Goal: Task Accomplishment & Management: Manage account settings

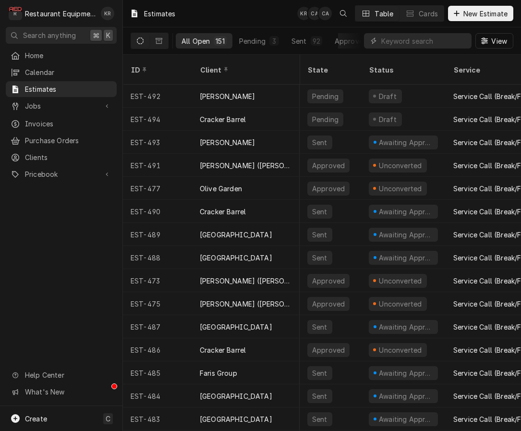
scroll to position [29, 0]
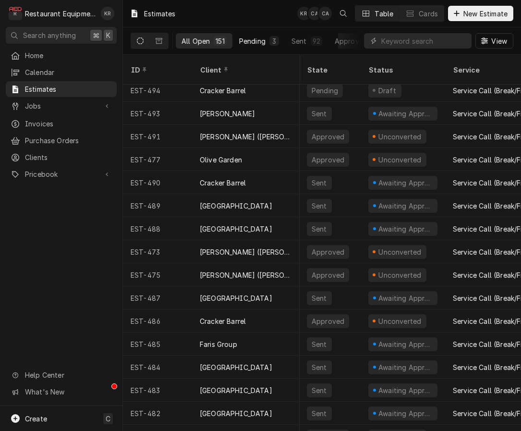
drag, startPoint x: 44, startPoint y: 90, endPoint x: 272, endPoint y: 46, distance: 232.7
click at [45, 89] on span "Estimates" at bounding box center [68, 89] width 87 height 10
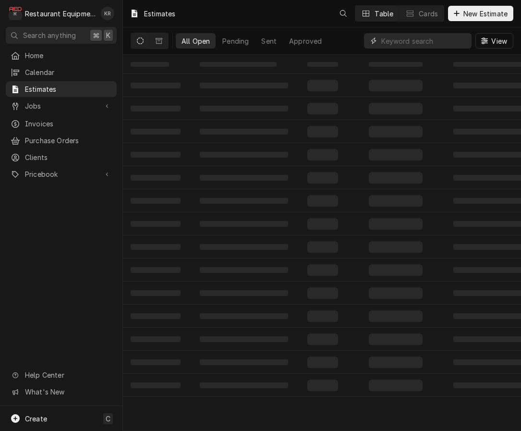
click at [411, 42] on input "Dynamic Content Wrapper" at bounding box center [423, 40] width 85 height 15
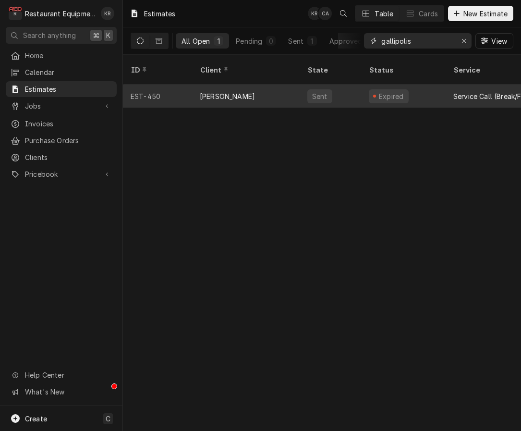
type input "gallipolis"
click at [256, 84] on div "[PERSON_NAME]" at bounding box center [246, 95] width 108 height 23
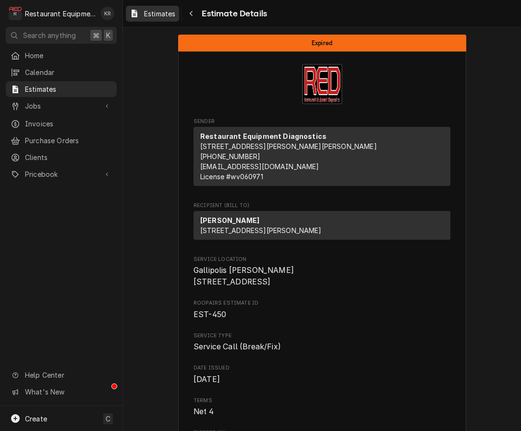
click at [153, 16] on span "Estimates" at bounding box center [159, 14] width 31 height 10
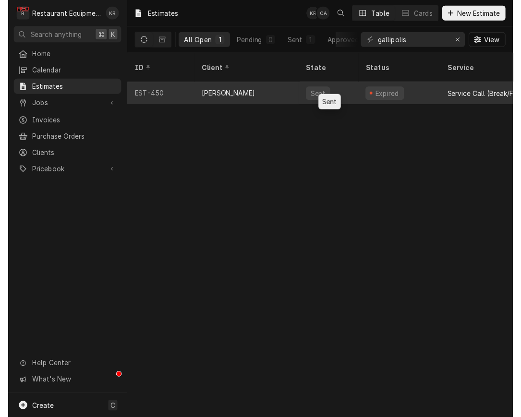
scroll to position [0, 3]
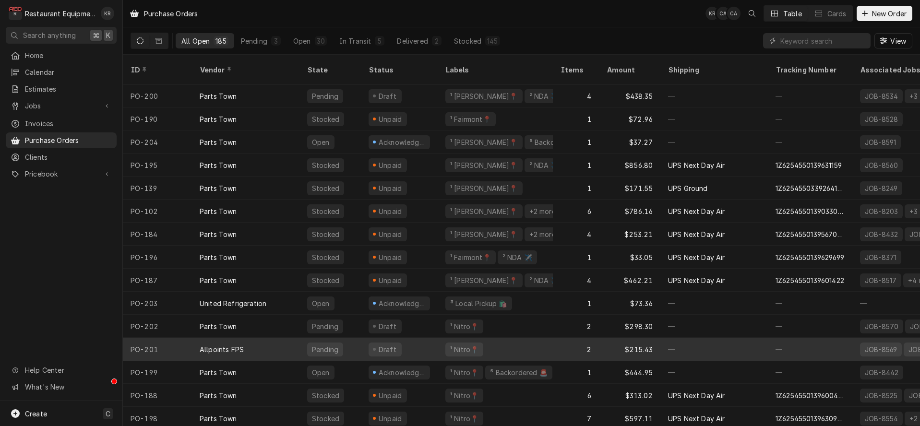
click at [393, 345] on div "Draft" at bounding box center [387, 350] width 21 height 10
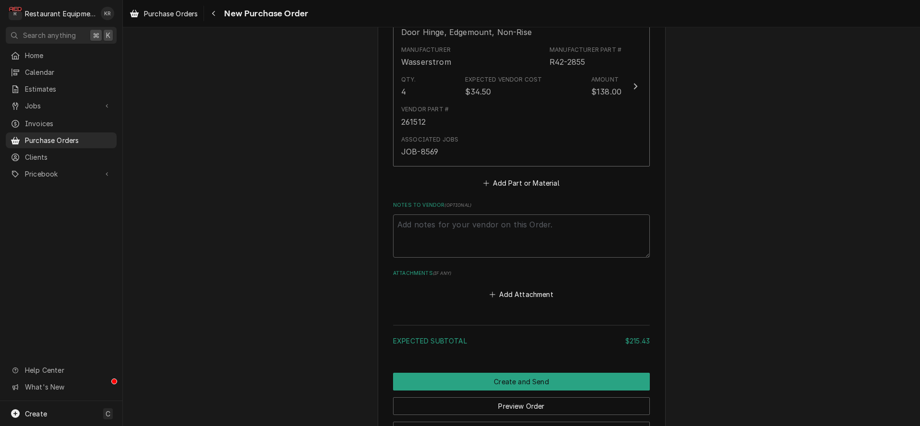
scroll to position [677, 0]
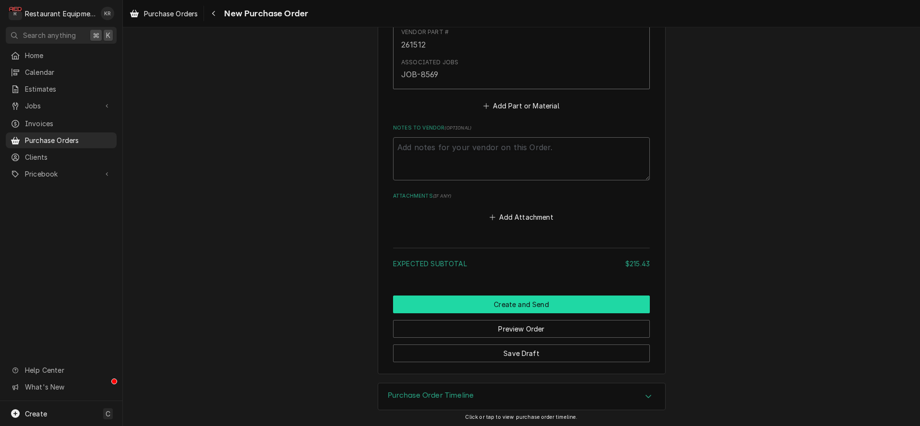
click at [511, 297] on button "Create and Send" at bounding box center [521, 305] width 257 height 18
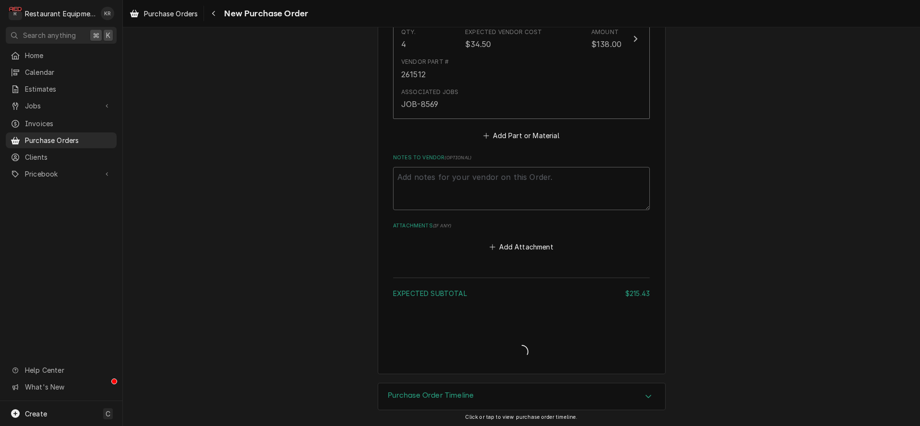
type textarea "x"
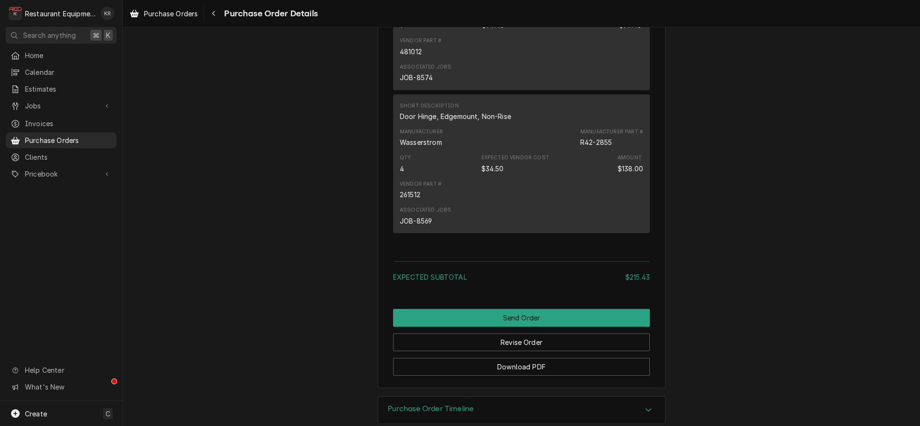
scroll to position [653, 0]
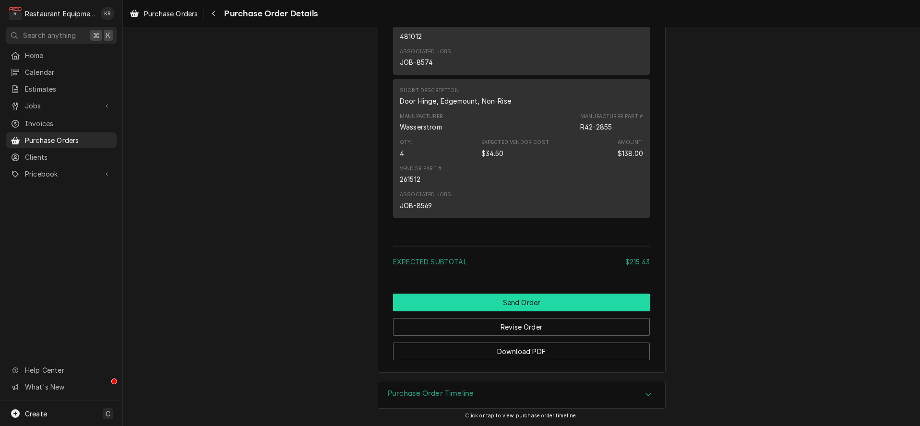
click at [516, 302] on button "Send Order" at bounding box center [521, 303] width 257 height 18
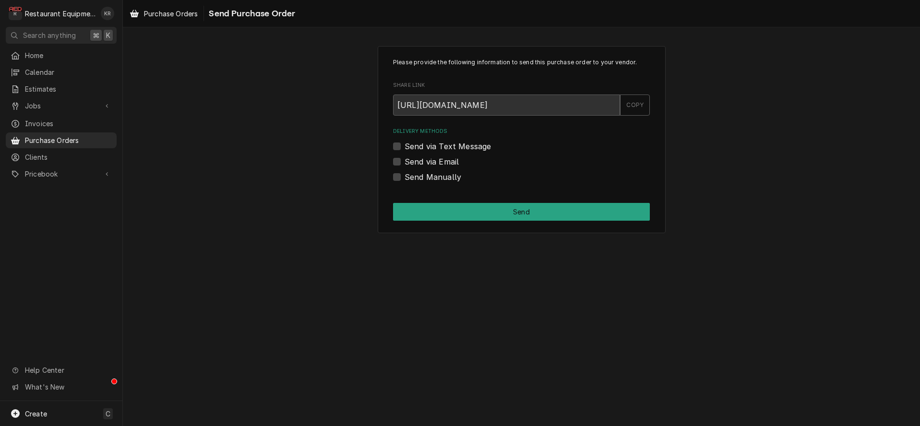
scroll to position [0, 0]
click at [401, 159] on div "Send via Email" at bounding box center [521, 162] width 257 height 12
click at [405, 161] on label "Send via Email" at bounding box center [432, 162] width 54 height 12
click at [405, 161] on input "Send via Email" at bounding box center [533, 166] width 257 height 21
checkbox input "true"
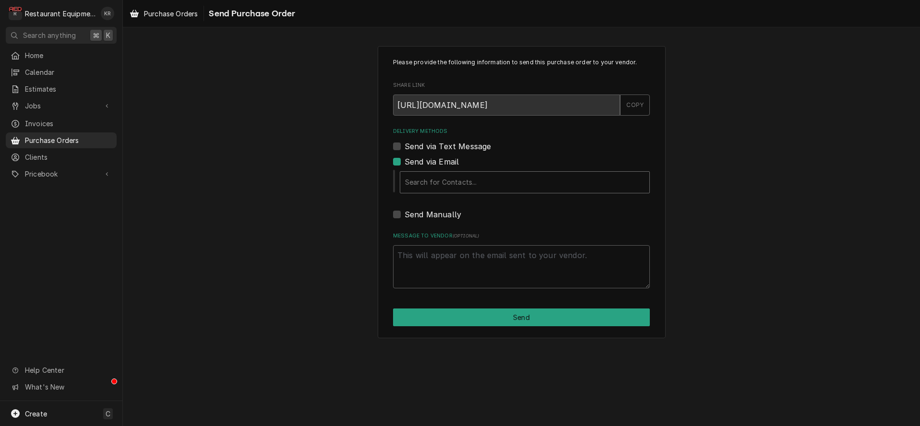
click at [448, 186] on div "Delivery Methods" at bounding box center [525, 182] width 240 height 17
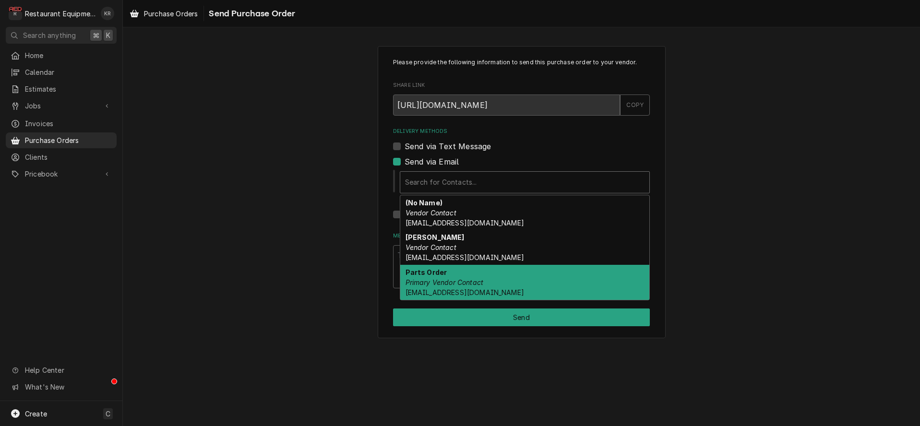
click at [457, 281] on em "Primary Vendor Contact" at bounding box center [445, 282] width 78 height 8
type textarea "x"
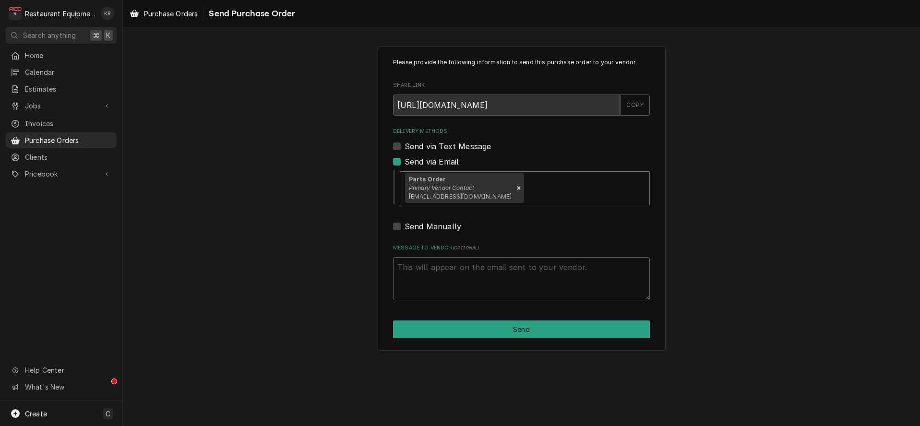
drag, startPoint x: 511, startPoint y: 194, endPoint x: 506, endPoint y: 206, distance: 13.1
click at [526, 196] on div "Delivery Methods" at bounding box center [585, 188] width 119 height 17
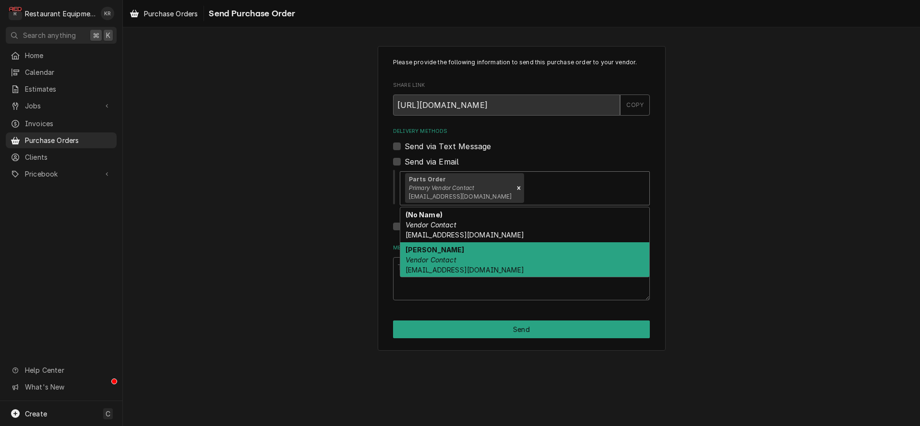
click at [482, 264] on div "Please provide the following information to send this purchase order to your ve…" at bounding box center [521, 226] width 797 height 399
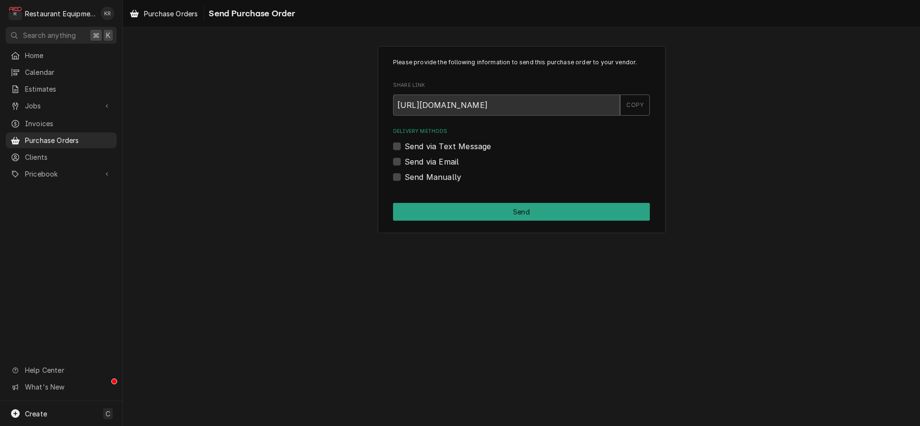
click at [398, 167] on div "Send via Email" at bounding box center [521, 162] width 257 height 12
click at [402, 163] on div "Send via Email" at bounding box center [521, 162] width 257 height 12
click at [405, 163] on label "Send via Email" at bounding box center [432, 162] width 54 height 12
click at [405, 163] on input "Send via Email" at bounding box center [533, 166] width 257 height 21
checkbox input "true"
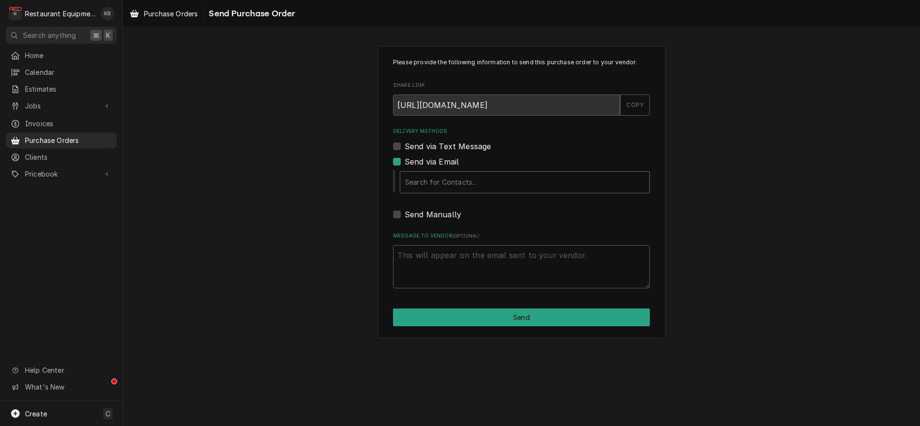
click at [419, 178] on div "Delivery Methods" at bounding box center [525, 182] width 240 height 17
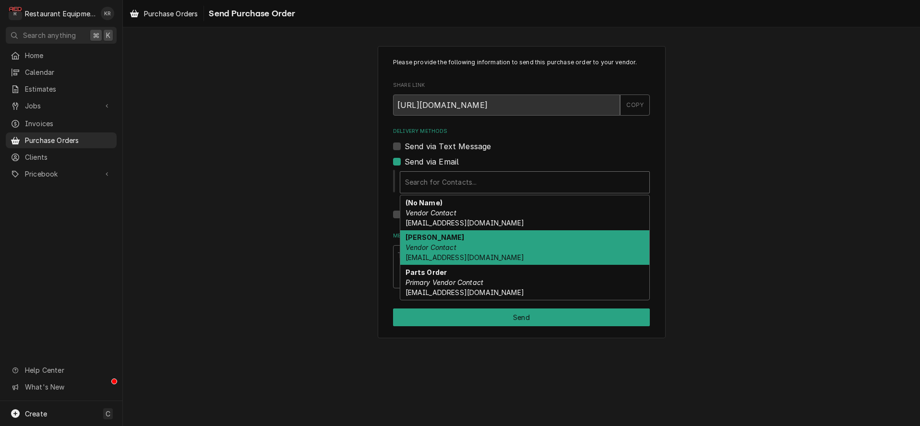
click at [443, 248] on em "Vendor Contact" at bounding box center [431, 247] width 51 height 8
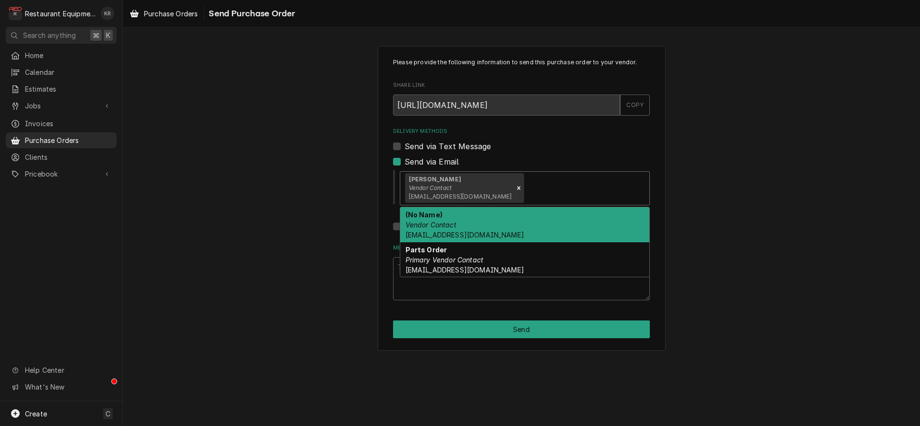
drag, startPoint x: 519, startPoint y: 195, endPoint x: 502, endPoint y: 242, distance: 49.7
click at [526, 195] on div "Delivery Methods" at bounding box center [585, 188] width 119 height 17
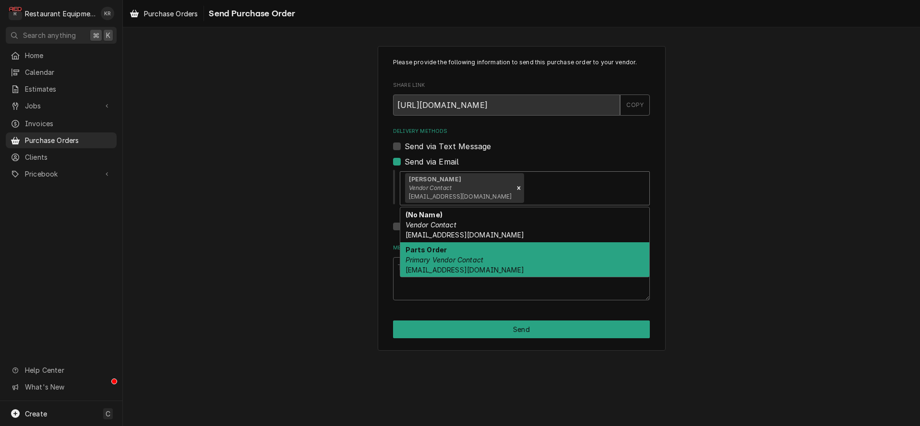
click at [496, 261] on div "Parts Order Primary Vendor Contact orders@allpointsfps.com" at bounding box center [524, 259] width 249 height 35
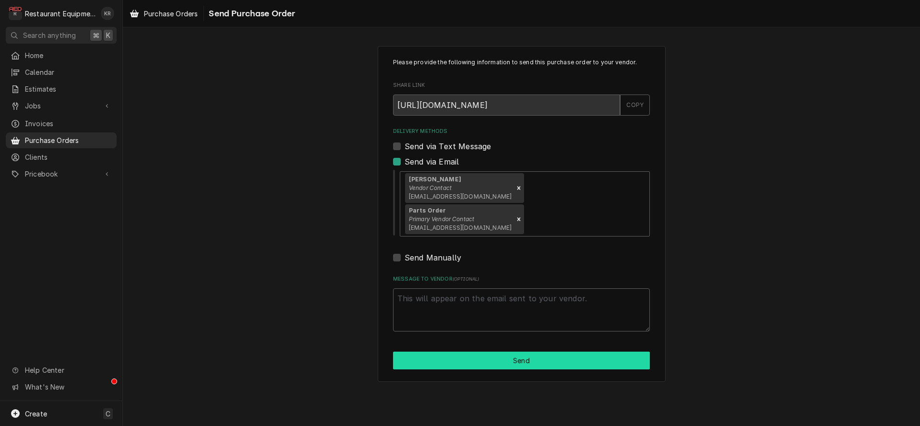
click at [502, 352] on button "Send" at bounding box center [521, 361] width 257 height 18
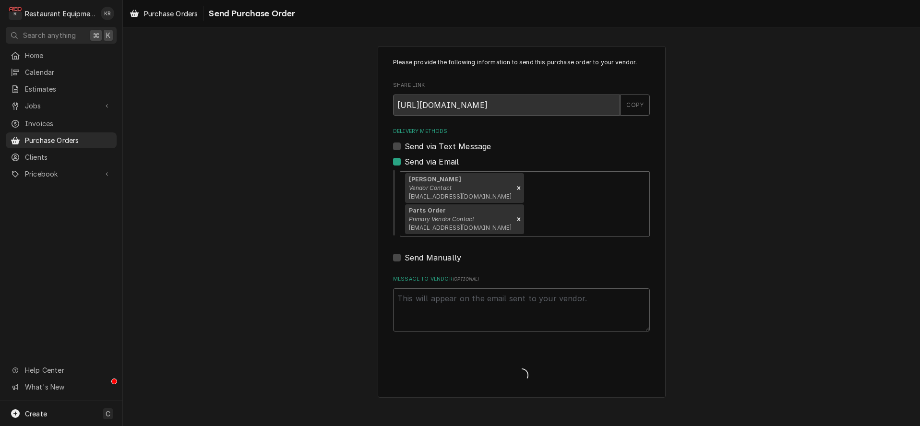
type textarea "x"
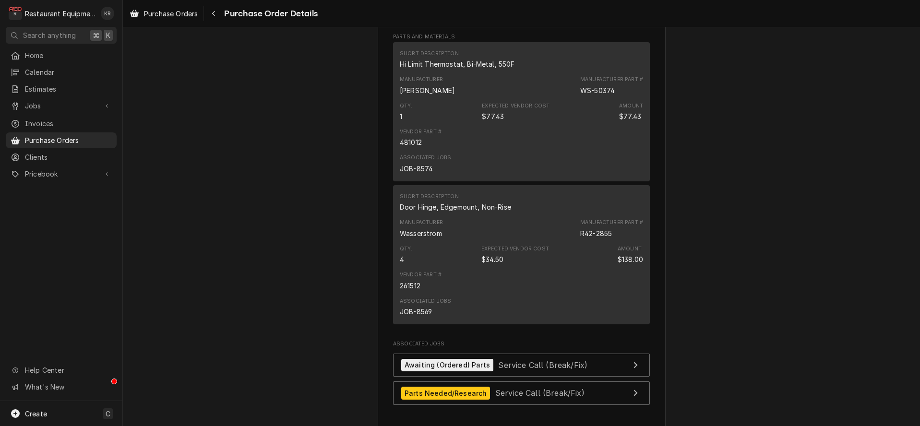
scroll to position [865, 0]
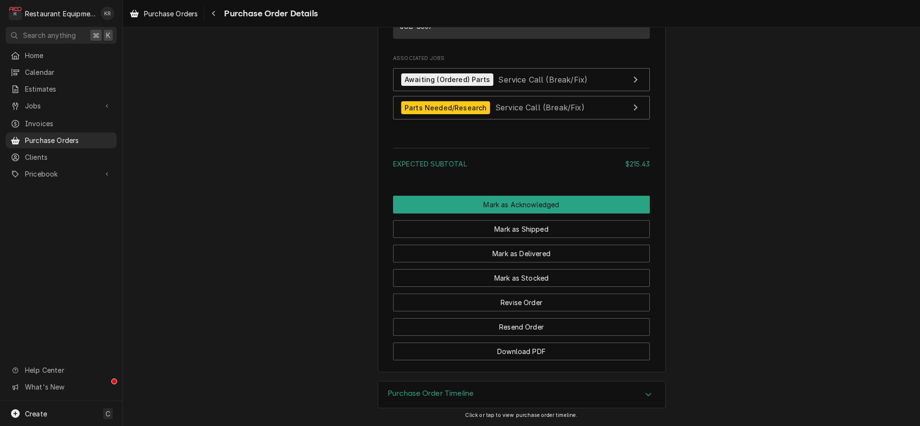
click at [429, 392] on h3 "Purchase Order Timeline" at bounding box center [431, 393] width 86 height 9
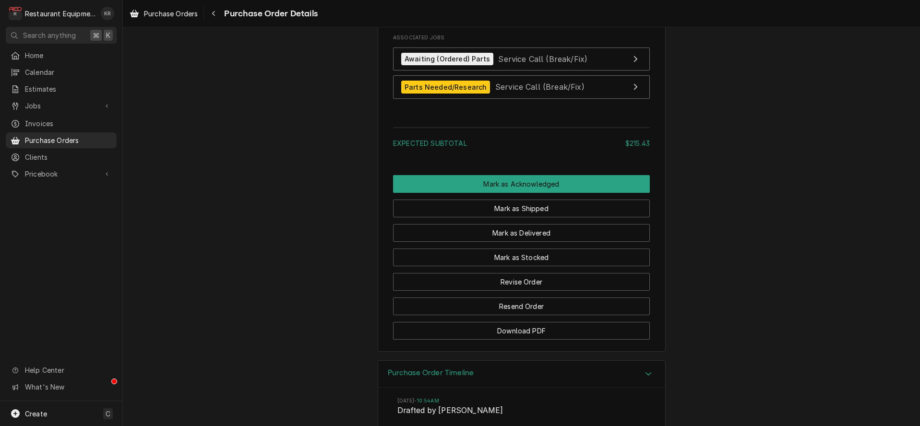
click at [429, 378] on h3 "Purchase Order Timeline" at bounding box center [431, 373] width 86 height 9
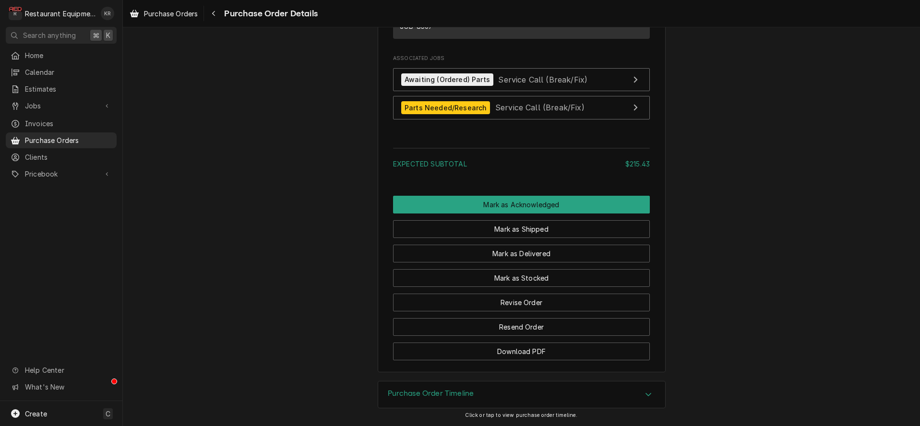
click at [429, 392] on h3 "Purchase Order Timeline" at bounding box center [431, 393] width 86 height 9
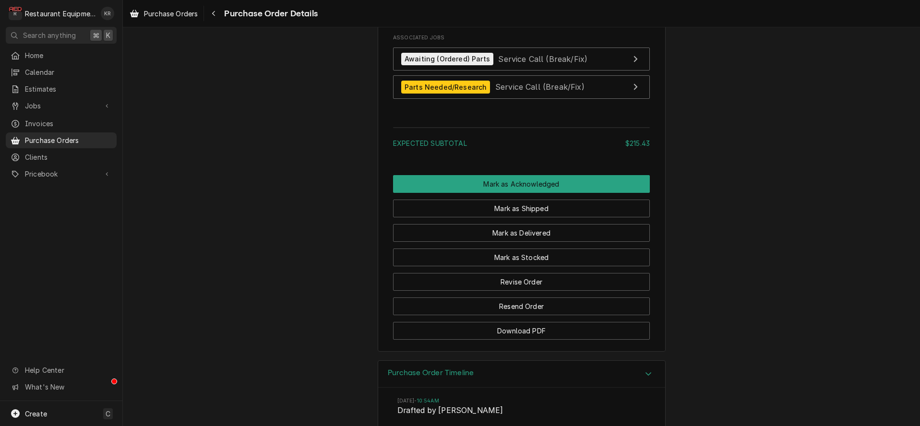
scroll to position [987, 0]
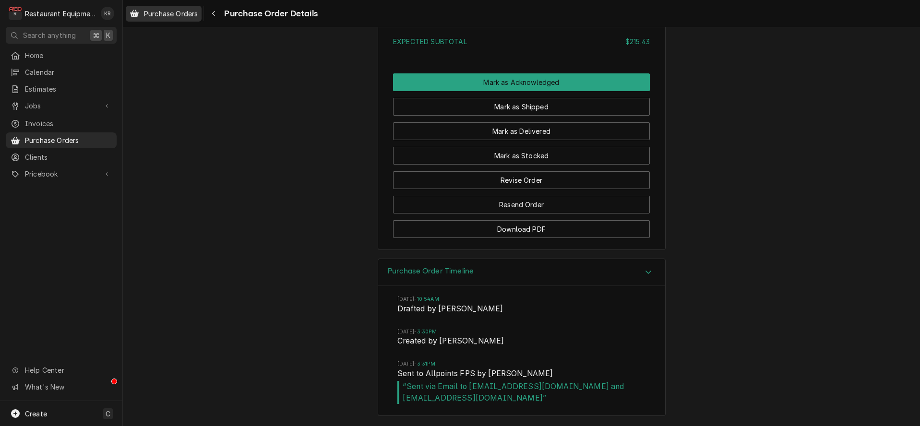
click at [161, 15] on span "Purchase Orders" at bounding box center [171, 14] width 54 height 10
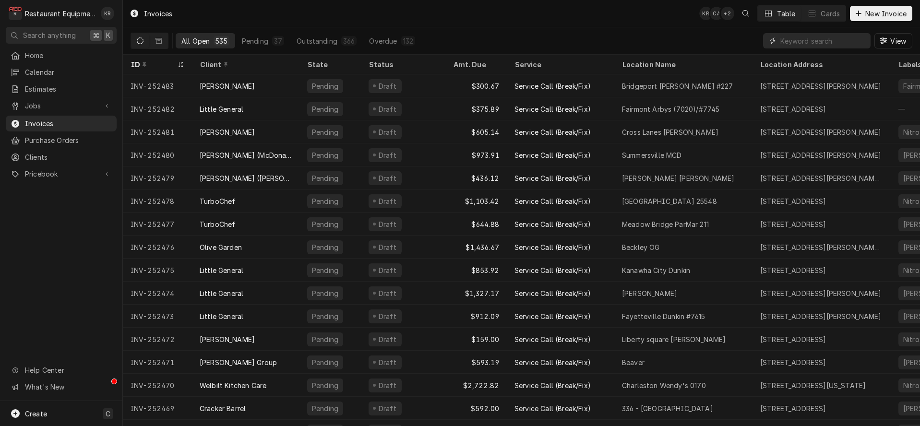
click at [825, 41] on input "Dynamic Content Wrapper" at bounding box center [823, 40] width 85 height 15
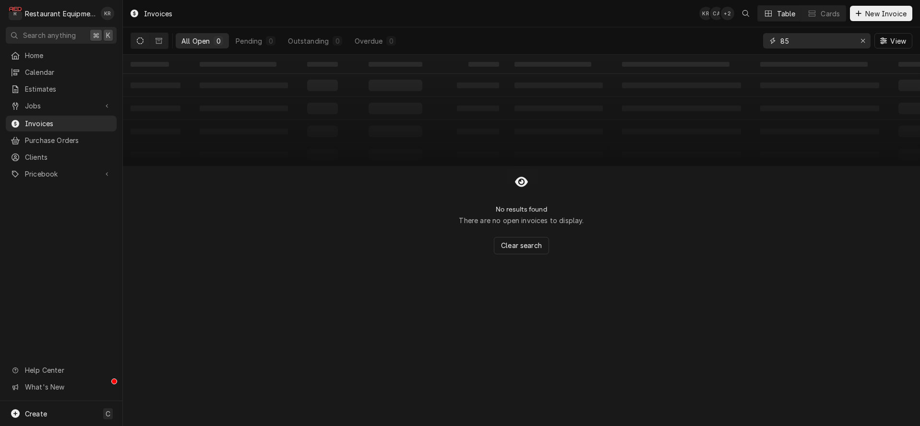
type input "8"
type input "8555"
click at [53, 103] on span "Jobs" at bounding box center [61, 106] width 72 height 10
click at [46, 118] on span "Jobs" at bounding box center [68, 123] width 87 height 10
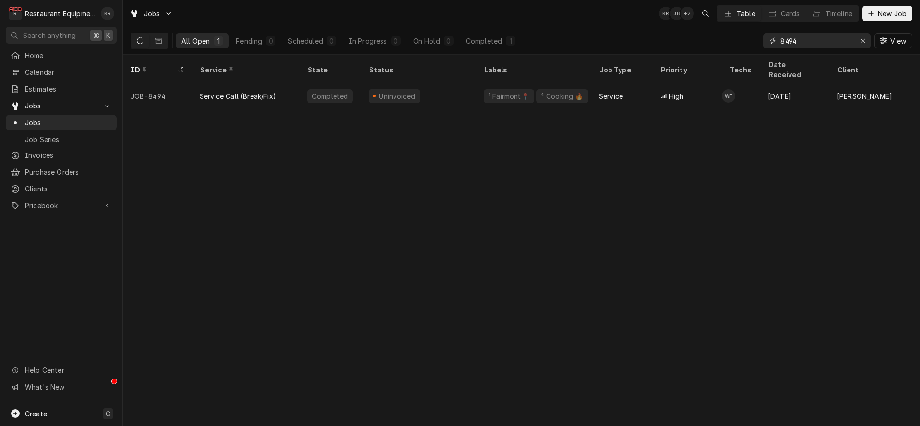
click at [813, 39] on input "8494" at bounding box center [817, 40] width 72 height 15
type input "8"
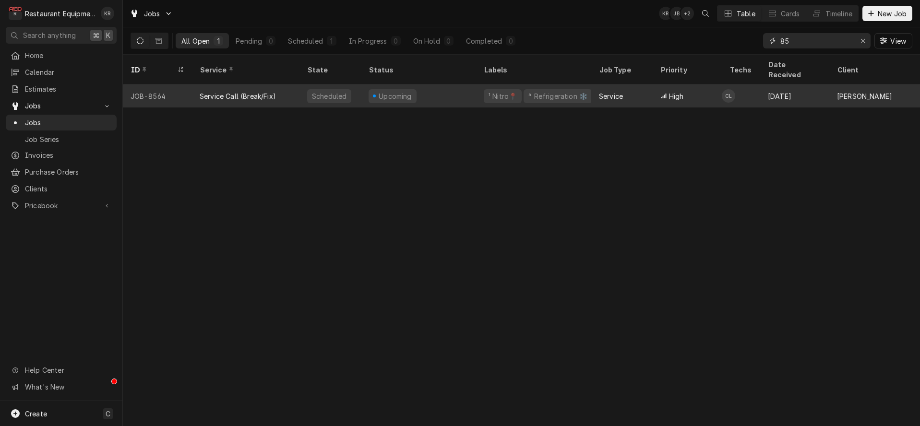
type input "8"
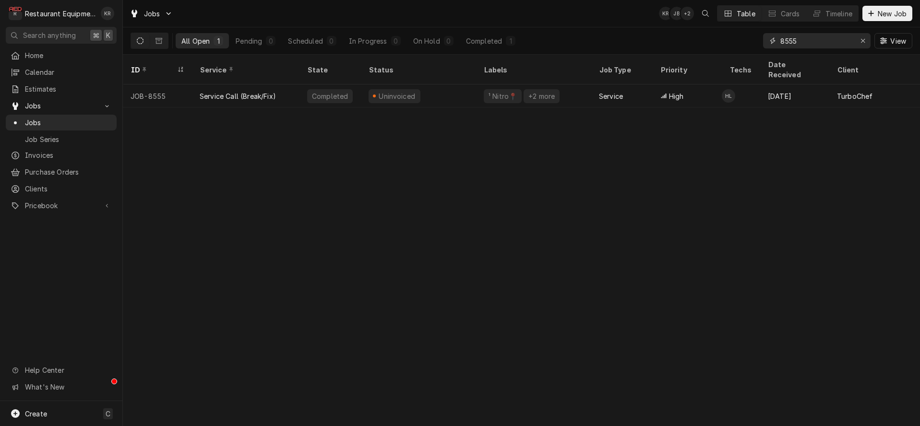
type input "8555"
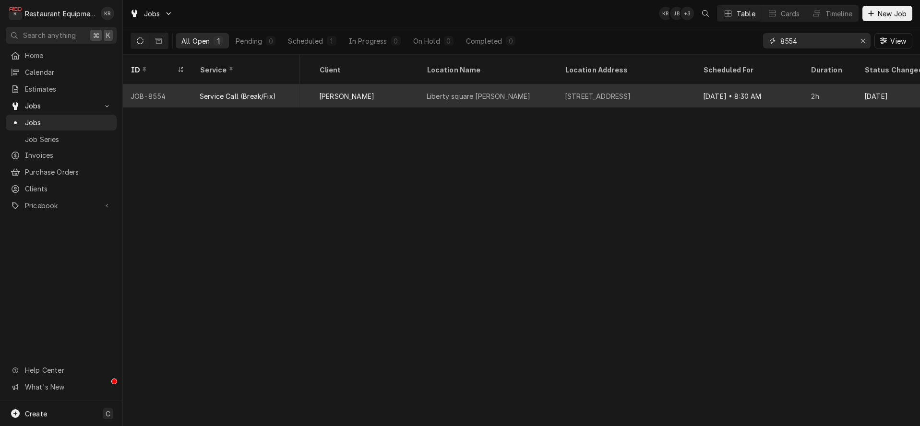
scroll to position [0, 518]
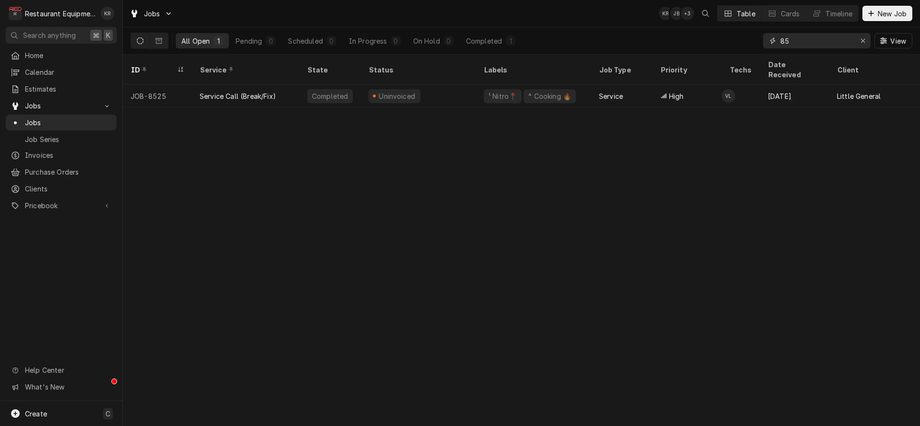
type input "8"
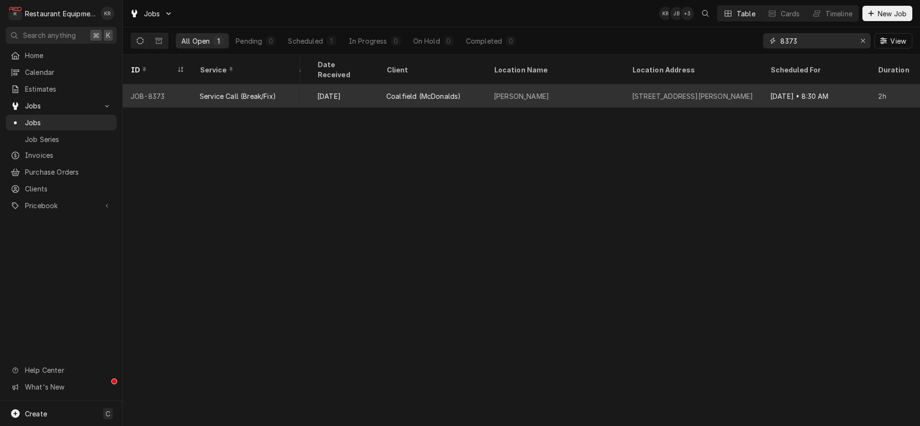
scroll to position [0, 468]
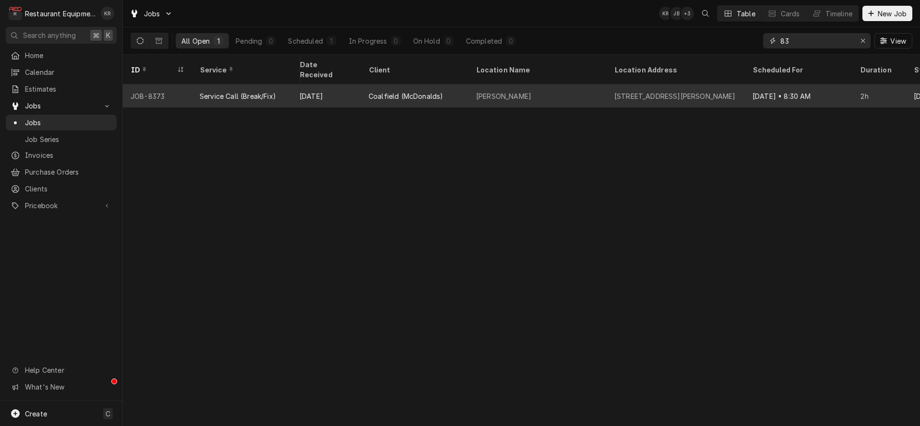
type input "8"
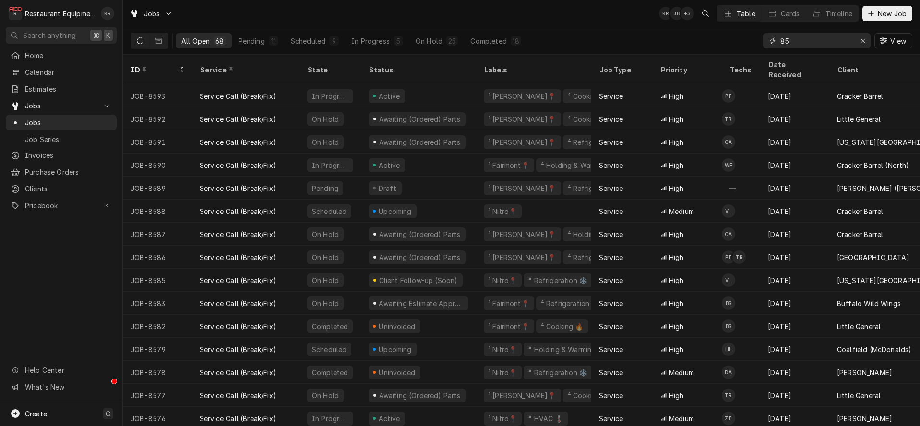
type input "8"
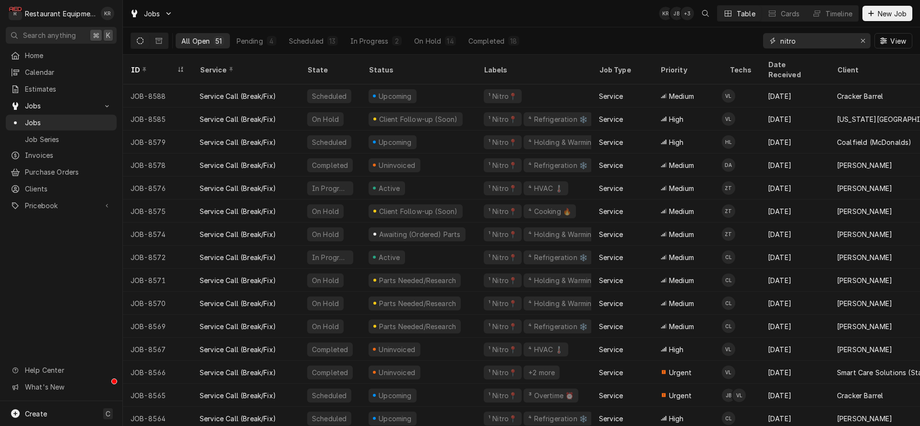
type input "nitro"
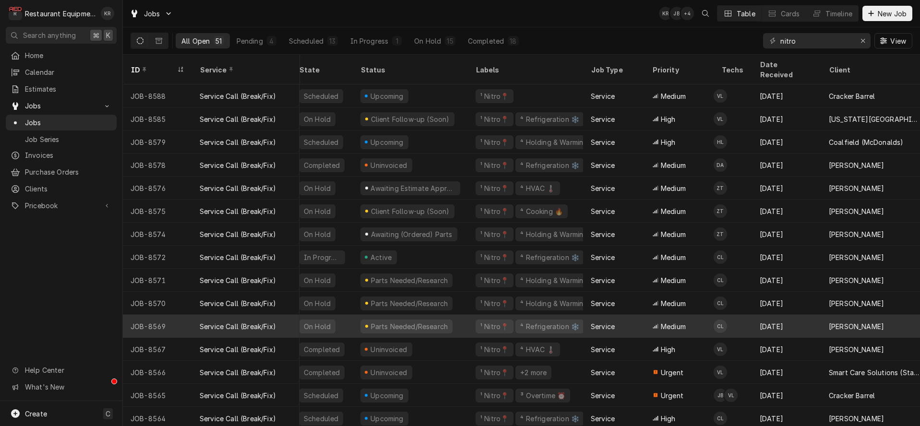
scroll to position [0, 0]
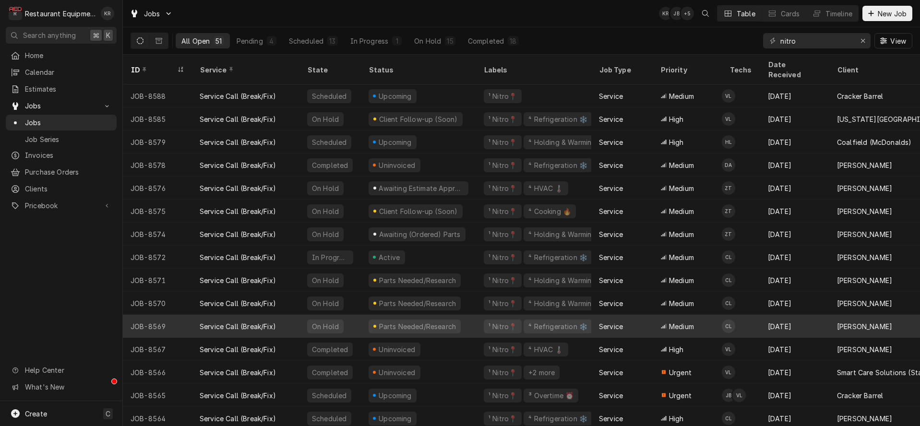
click at [388, 322] on div "Parts Needed/Research" at bounding box center [417, 327] width 79 height 10
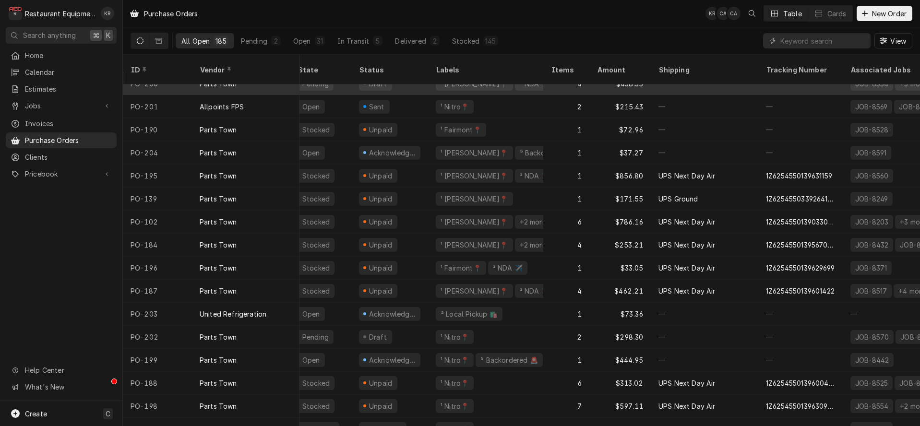
scroll to position [0, 10]
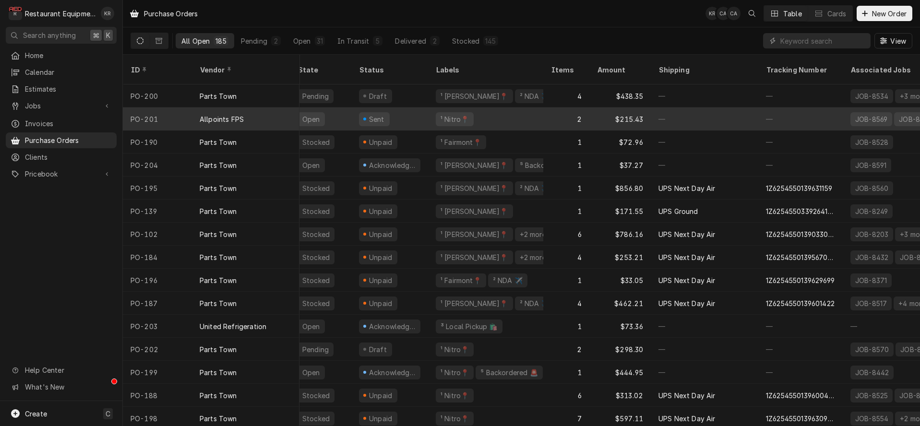
click at [276, 108] on div "Allpoints FPS" at bounding box center [246, 119] width 108 height 23
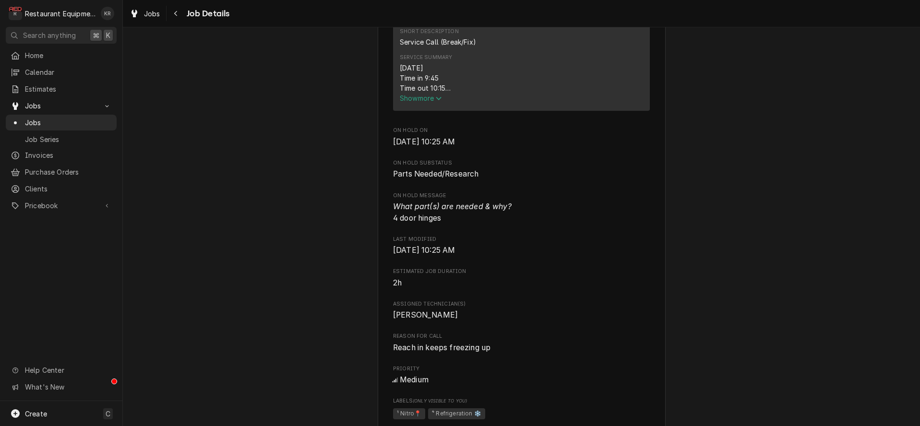
scroll to position [415, 0]
click at [180, 14] on div "Navigate back" at bounding box center [176, 14] width 10 height 10
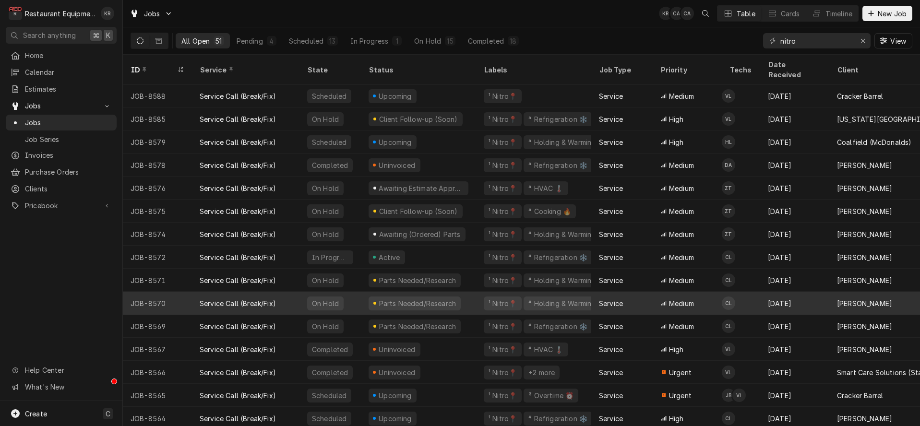
click at [418, 299] on div "Parts Needed/Research" at bounding box center [417, 304] width 79 height 10
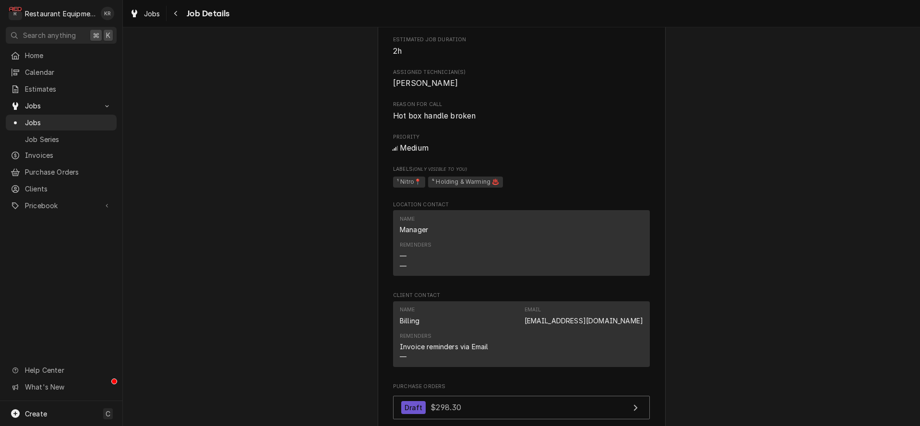
scroll to position [647, 0]
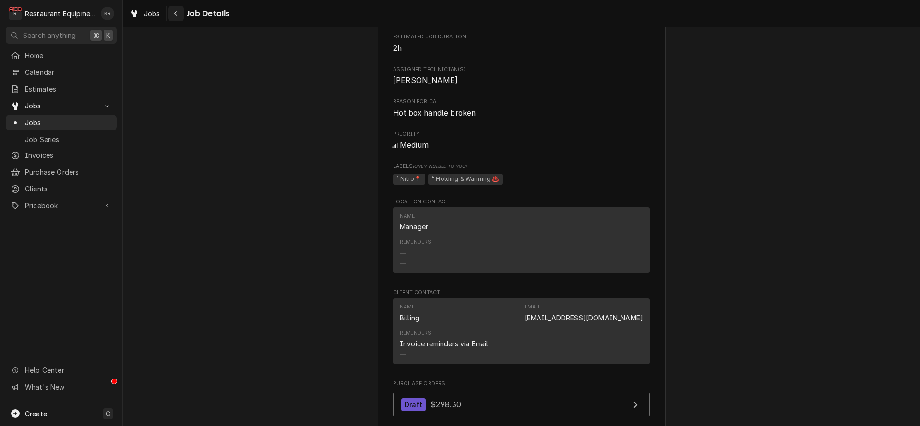
click at [178, 14] on div "Navigate back" at bounding box center [176, 14] width 10 height 10
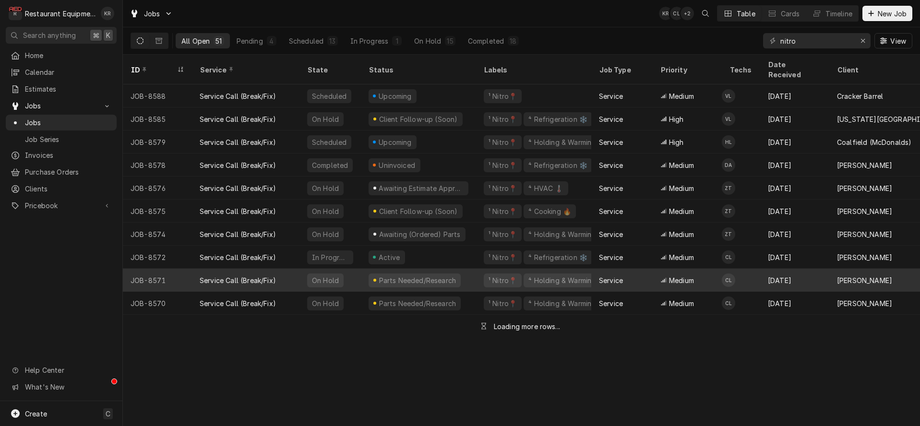
click at [456, 271] on div "Parts Needed/Research" at bounding box center [418, 280] width 115 height 23
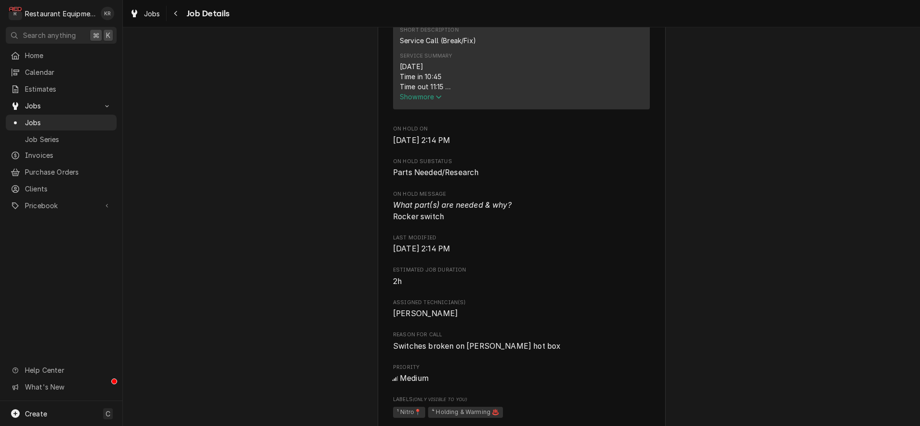
scroll to position [414, 0]
click at [176, 15] on icon "Navigate back" at bounding box center [175, 13] width 3 height 5
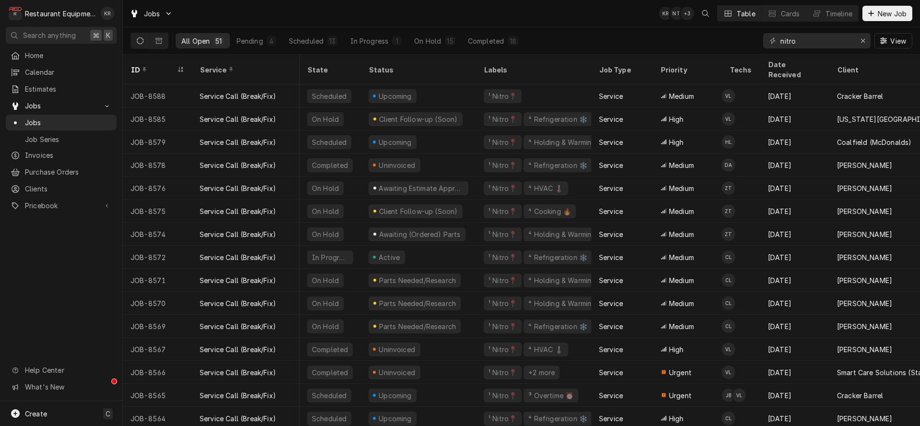
scroll to position [0, 111]
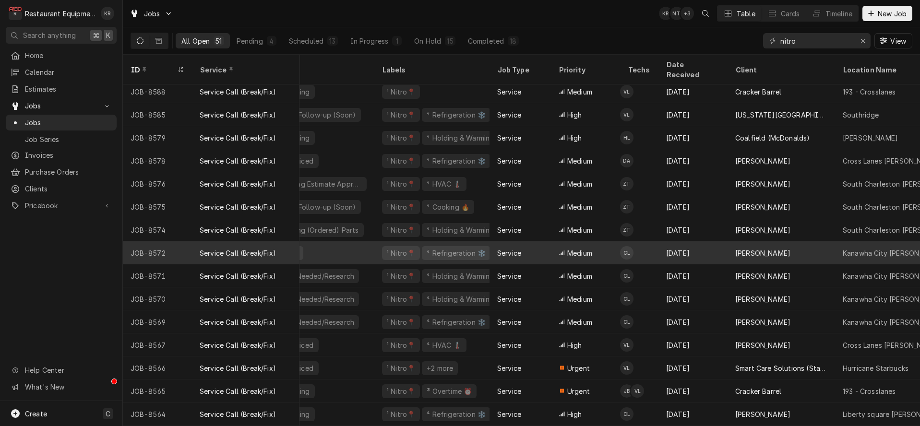
click at [422, 246] on div "⁴ Refrigeration ❄️" at bounding box center [456, 253] width 69 height 14
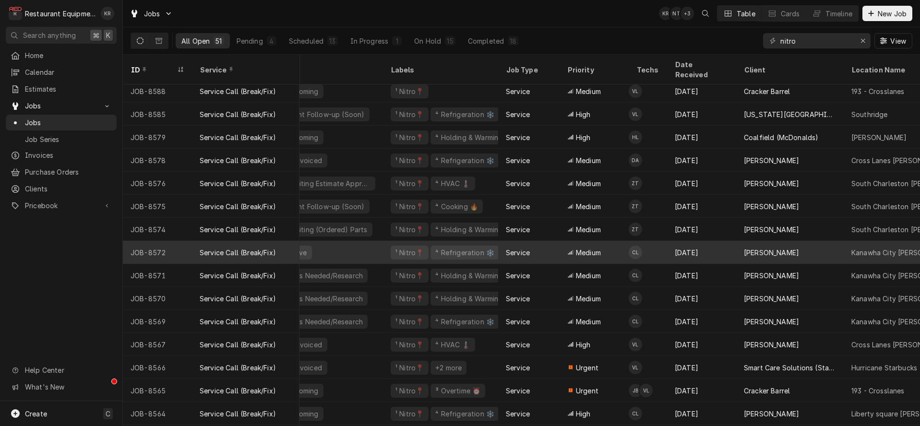
scroll to position [4, 93]
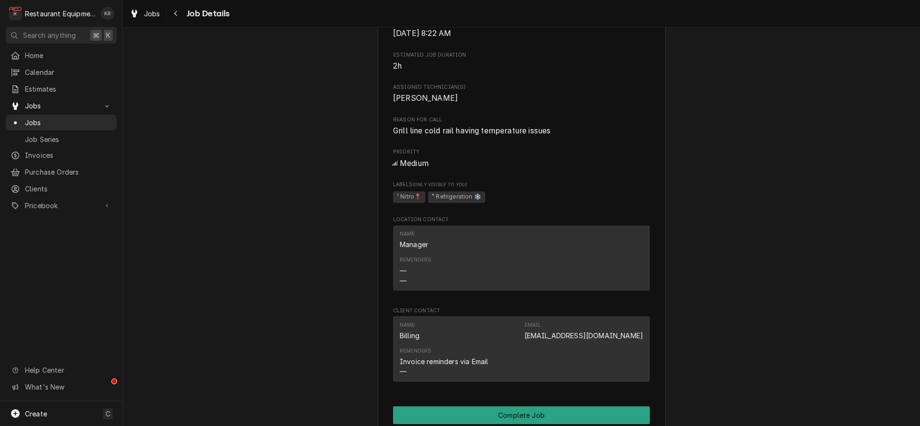
scroll to position [437, 0]
drag, startPoint x: 179, startPoint y: 15, endPoint x: 184, endPoint y: 16, distance: 4.8
click at [179, 15] on div "Navigate back" at bounding box center [176, 14] width 10 height 10
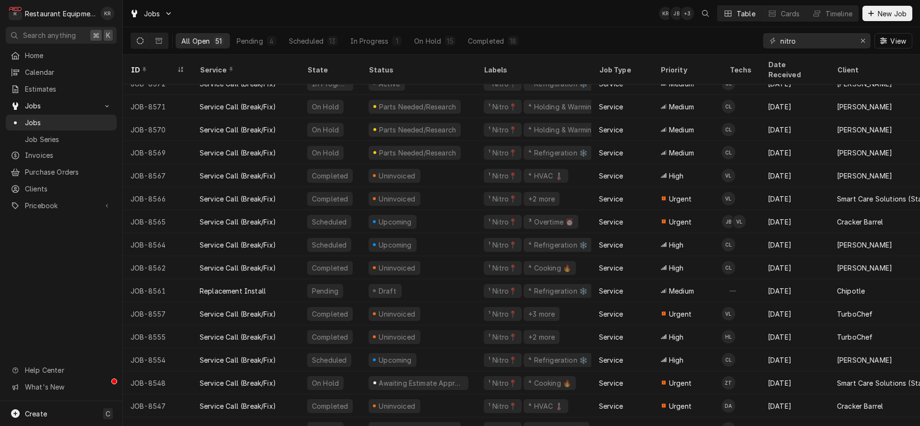
scroll to position [172, 0]
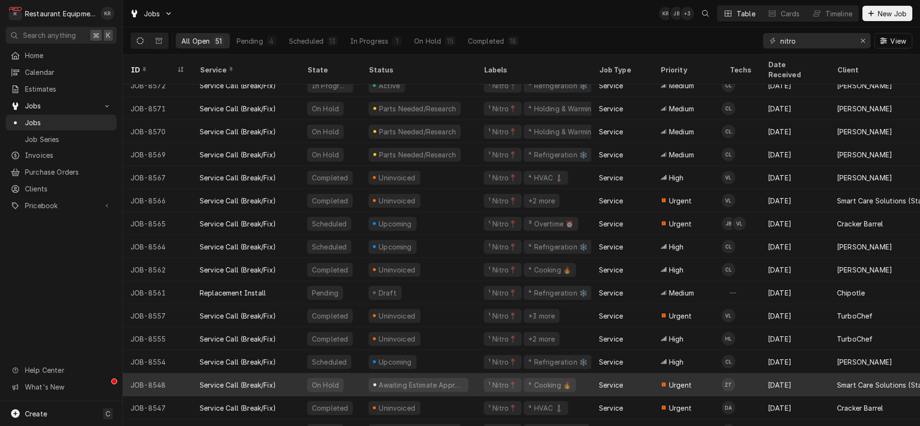
click at [403, 380] on div "Awaiting Estimate Approval" at bounding box center [418, 384] width 115 height 23
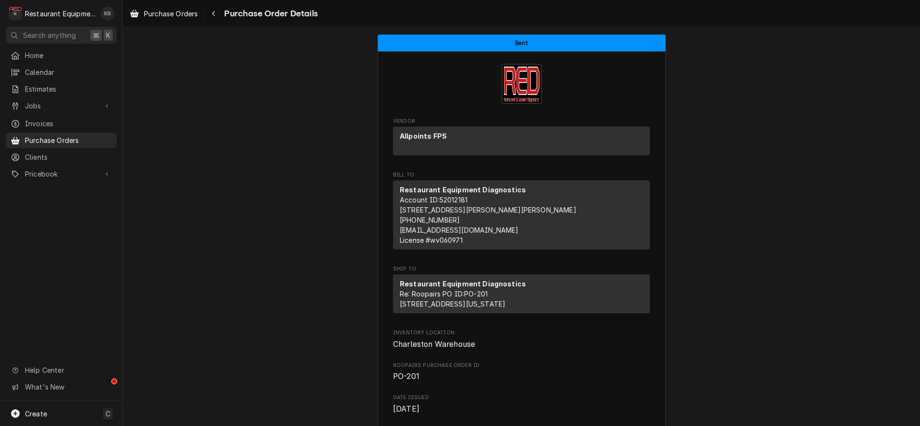
scroll to position [783, 0]
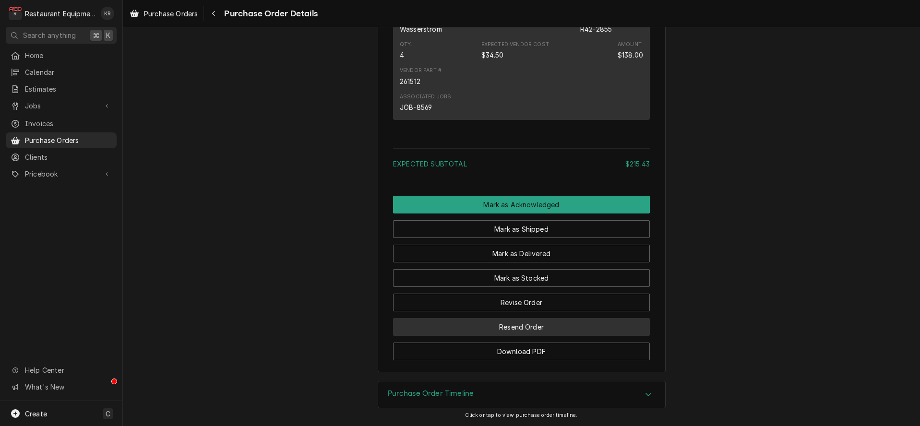
click at [534, 328] on button "Resend Order" at bounding box center [521, 327] width 257 height 18
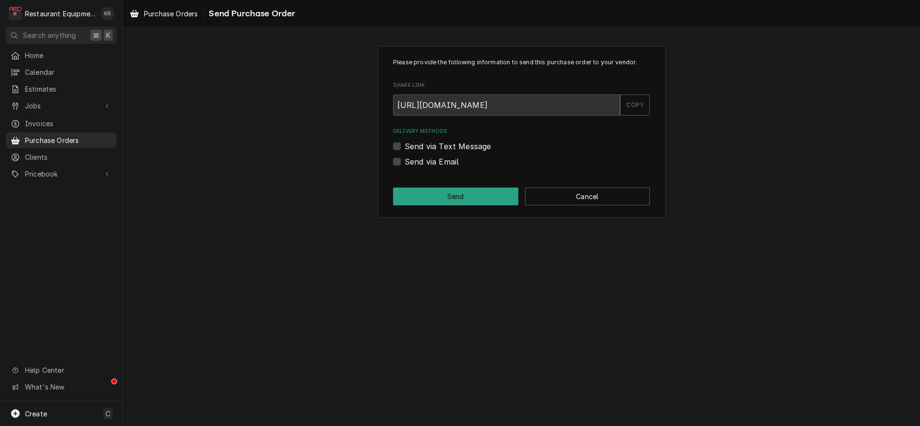
click at [401, 156] on div "Delivery Methods Send via Text Message Send via Email" at bounding box center [521, 148] width 257 height 40
click at [405, 161] on label "Send via Email" at bounding box center [432, 162] width 54 height 12
click at [405, 161] on input "Send via Email" at bounding box center [533, 166] width 257 height 21
checkbox input "true"
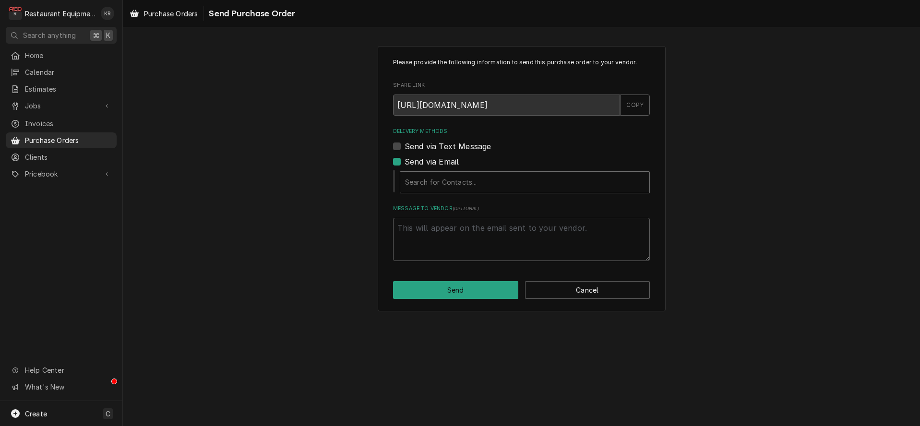
drag, startPoint x: 424, startPoint y: 179, endPoint x: 430, endPoint y: 184, distance: 7.8
click at [426, 180] on div "Delivery Methods" at bounding box center [525, 182] width 240 height 17
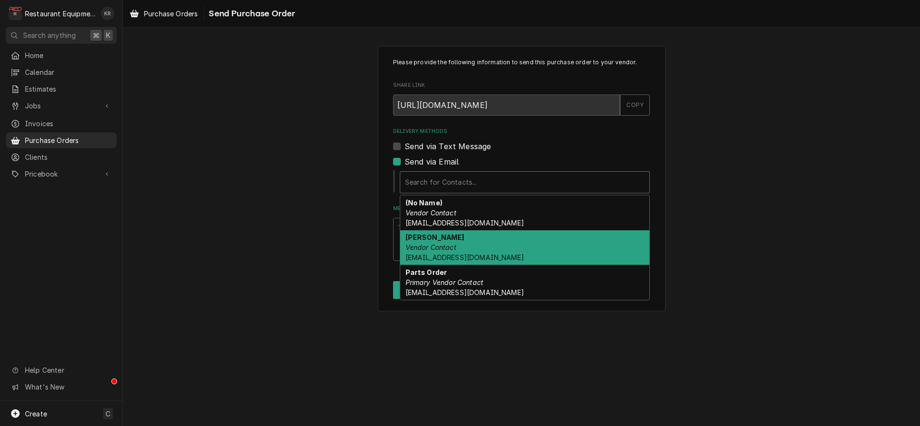
click at [454, 252] on em "Vendor Contact" at bounding box center [431, 247] width 51 height 8
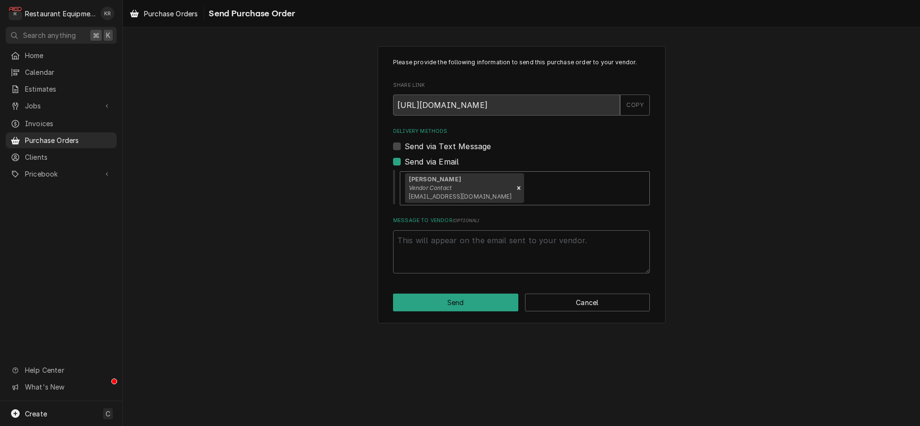
drag, startPoint x: 524, startPoint y: 188, endPoint x: 522, endPoint y: 203, distance: 15.5
click at [526, 190] on div "Delivery Methods" at bounding box center [585, 188] width 119 height 17
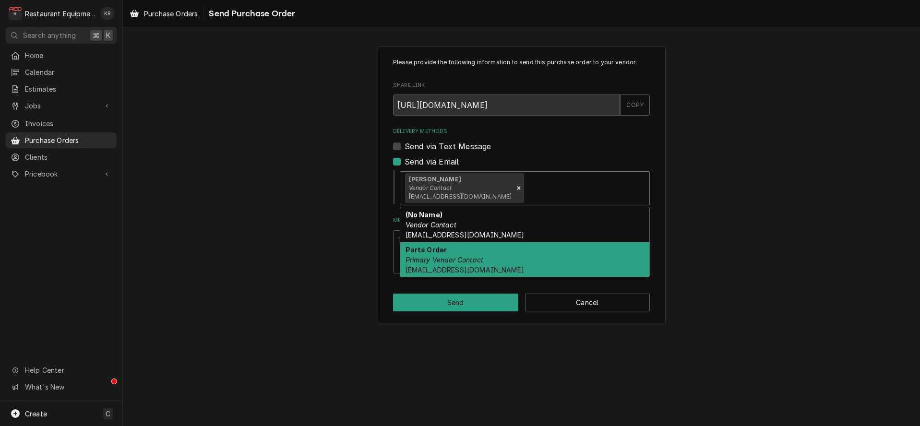
click at [501, 268] on div "Parts Order Primary Vendor Contact orders@allpointsfps.com" at bounding box center [524, 259] width 249 height 35
type textarea "x"
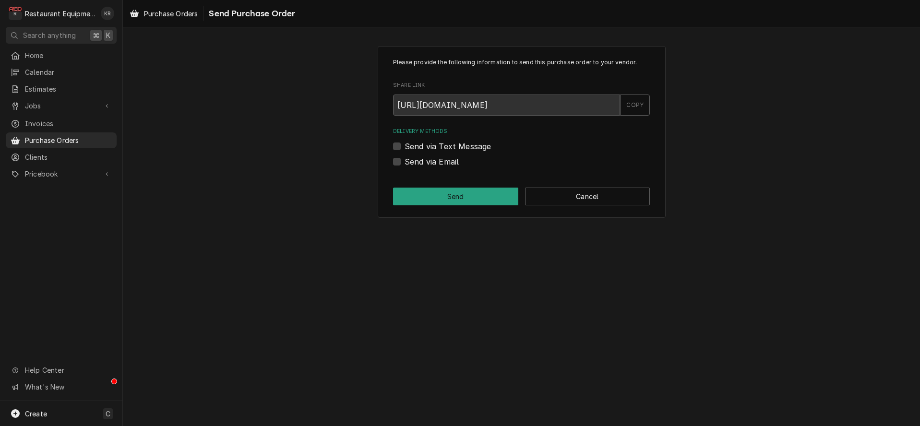
drag, startPoint x: 396, startPoint y: 163, endPoint x: 401, endPoint y: 164, distance: 5.4
click at [405, 163] on label "Send via Email" at bounding box center [432, 162] width 54 height 12
click at [405, 163] on input "Send via Email" at bounding box center [533, 166] width 257 height 21
checkbox input "true"
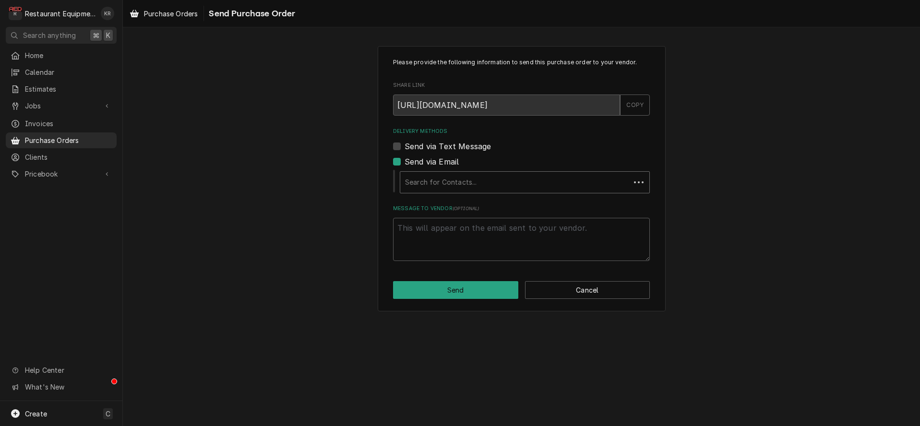
click at [423, 187] on div "Delivery Methods" at bounding box center [515, 182] width 220 height 17
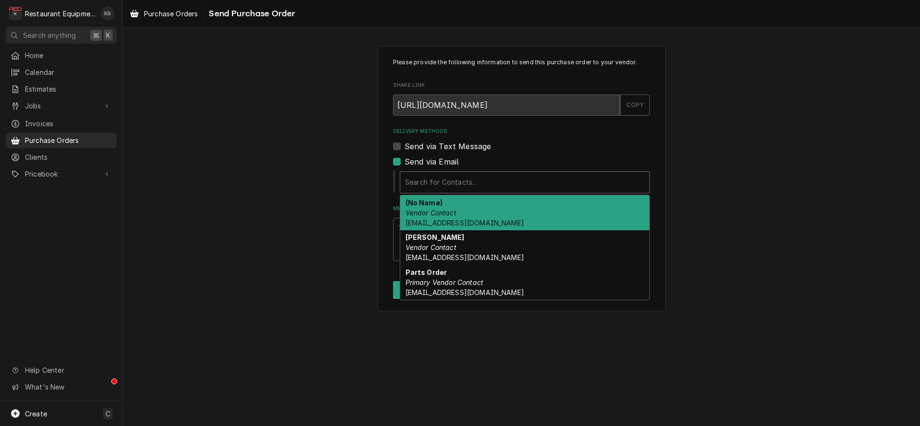
click at [467, 186] on div "Delivery Methods" at bounding box center [525, 182] width 240 height 17
click at [426, 215] on em "Vendor Contact" at bounding box center [431, 213] width 51 height 8
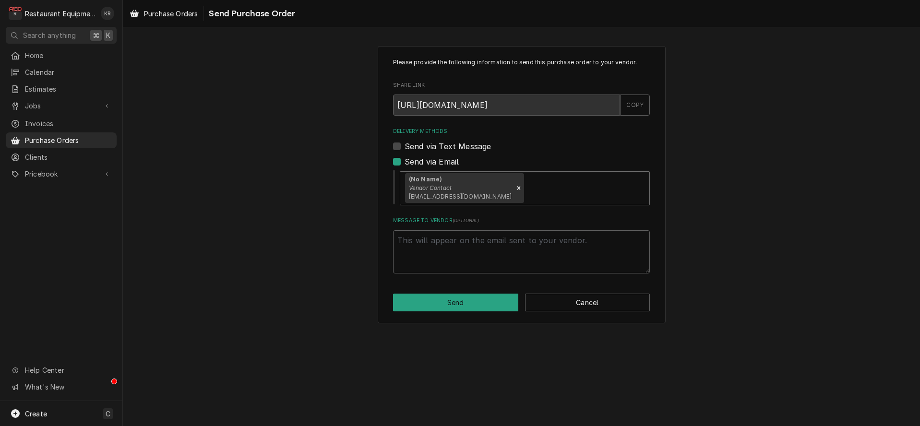
click at [517, 189] on icon "Remove [object Object]" at bounding box center [518, 187] width 3 height 3
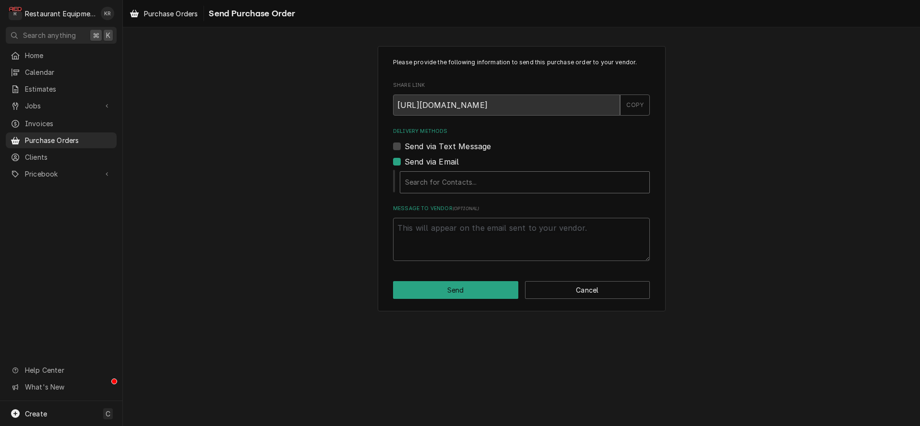
click at [466, 191] on div "Delivery Methods" at bounding box center [525, 182] width 240 height 17
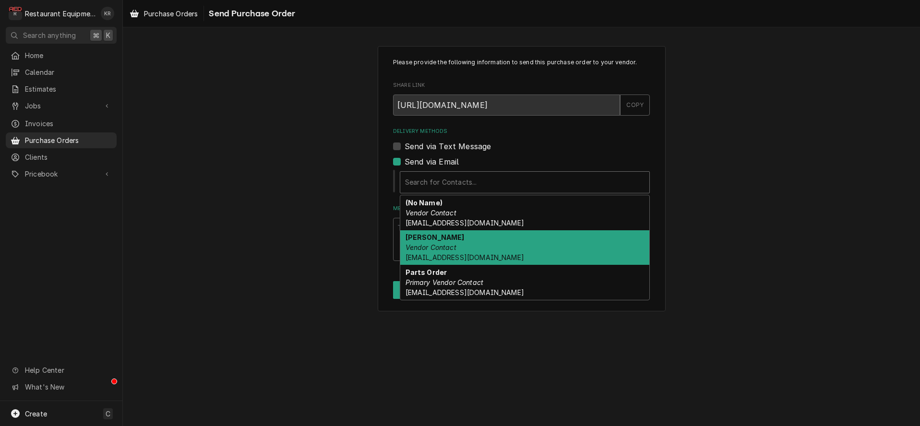
drag, startPoint x: 456, startPoint y: 241, endPoint x: 472, endPoint y: 210, distance: 35.0
click at [456, 241] on div "Erin Smith Vendor Contact esmith@allpointsfps.com" at bounding box center [524, 247] width 249 height 35
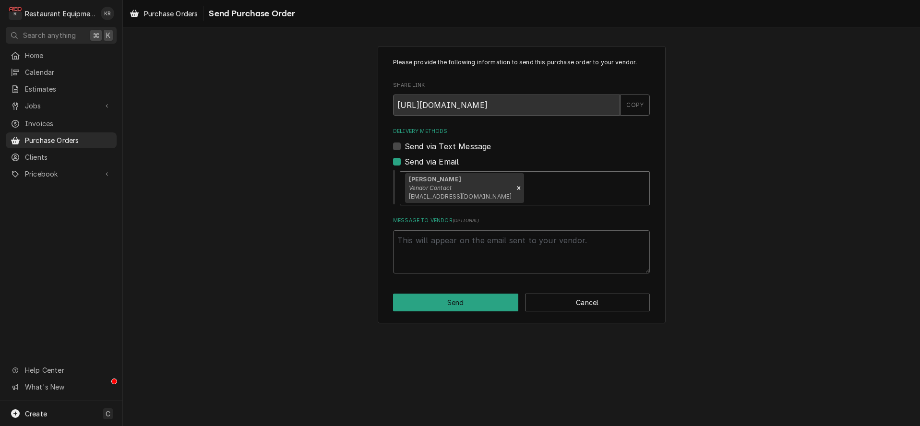
drag, startPoint x: 513, startPoint y: 186, endPoint x: 511, endPoint y: 192, distance: 7.0
click at [526, 187] on div "Delivery Methods" at bounding box center [585, 188] width 119 height 17
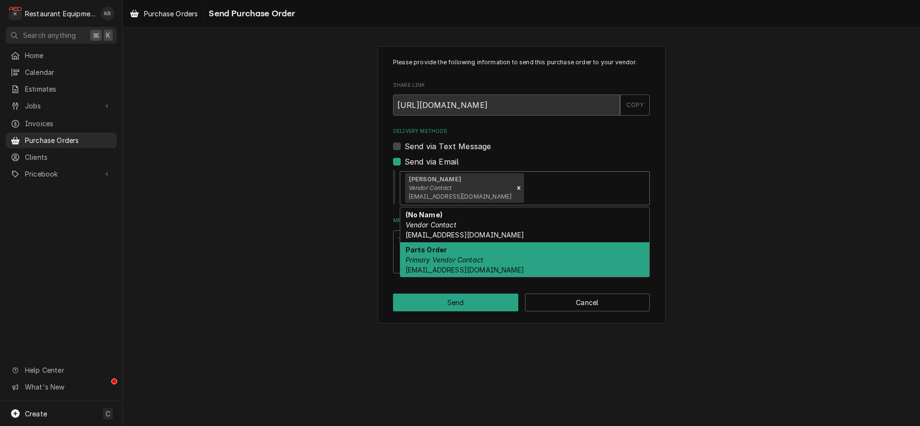
click at [495, 263] on div "Parts Order Primary Vendor Contact orders@allpointsfps.com" at bounding box center [524, 259] width 249 height 35
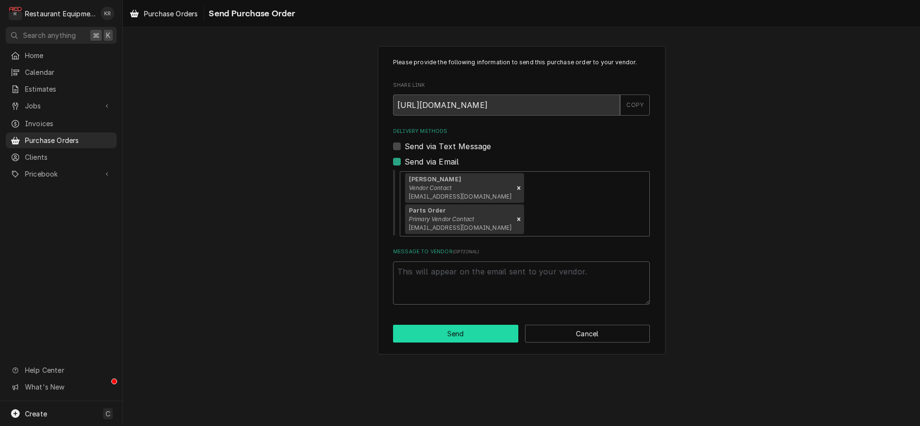
click at [468, 325] on button "Send" at bounding box center [455, 334] width 125 height 18
type textarea "x"
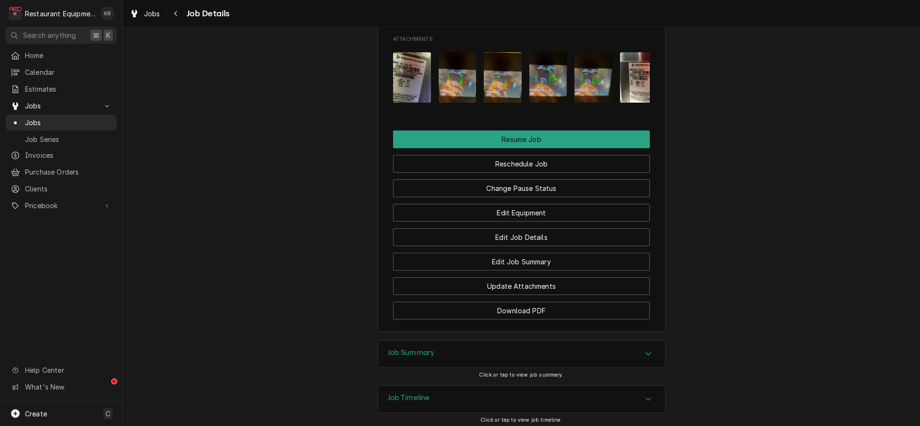
scroll to position [1041, 0]
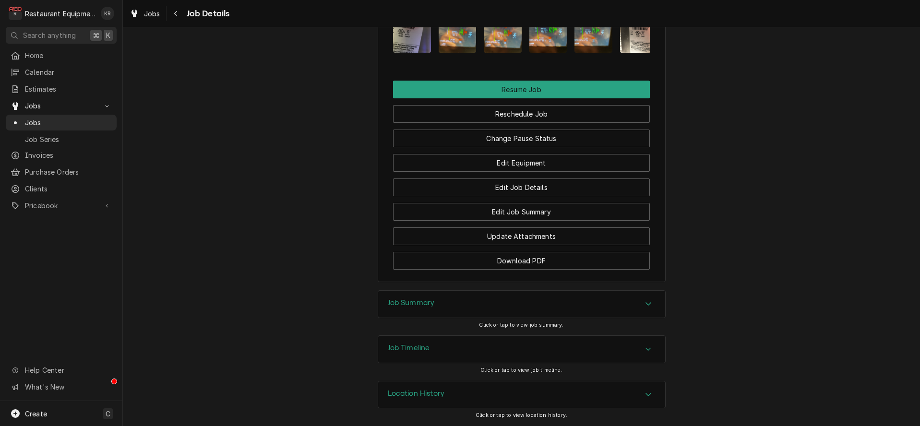
click at [406, 300] on h3 "Job Summary" at bounding box center [411, 303] width 47 height 9
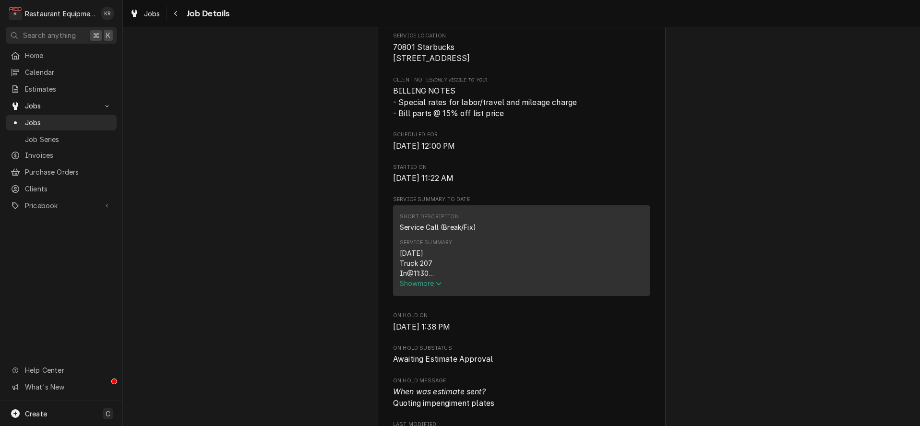
scroll to position [0, 0]
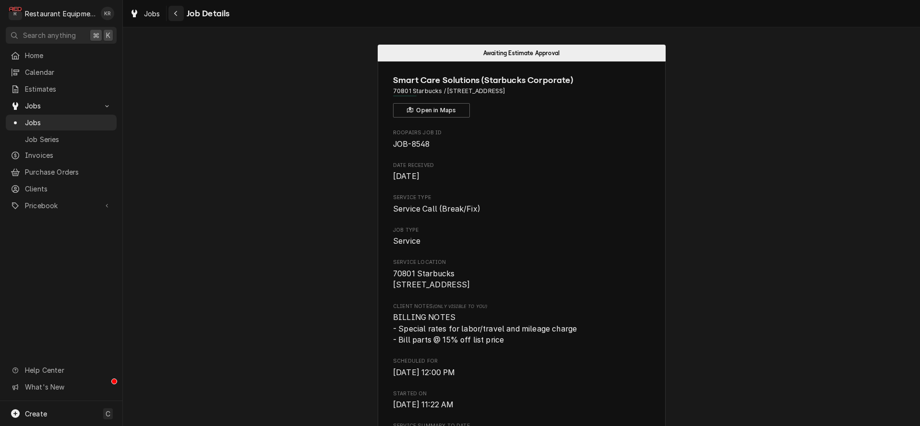
click at [178, 15] on div "Navigate back" at bounding box center [176, 14] width 10 height 10
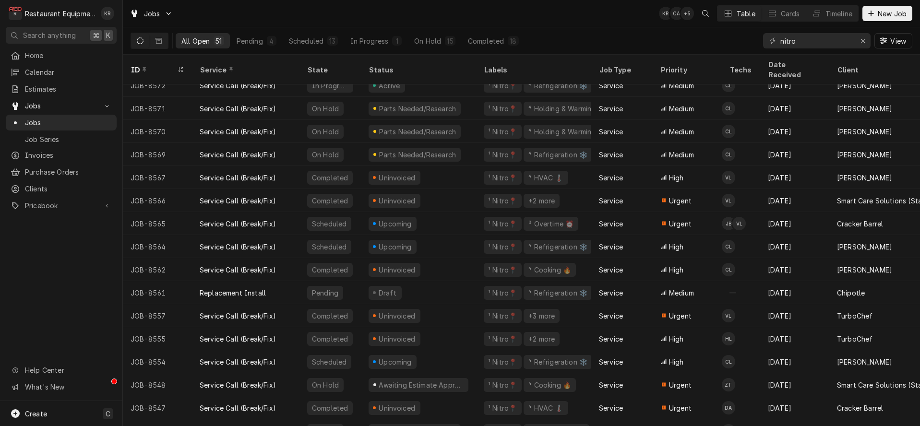
scroll to position [191, 0]
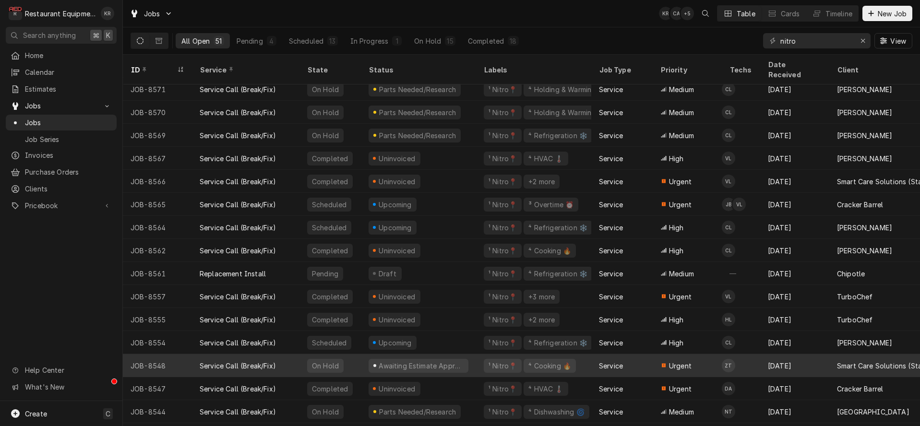
click at [406, 361] on div "Awaiting Estimate Approval" at bounding box center [421, 366] width 87 height 10
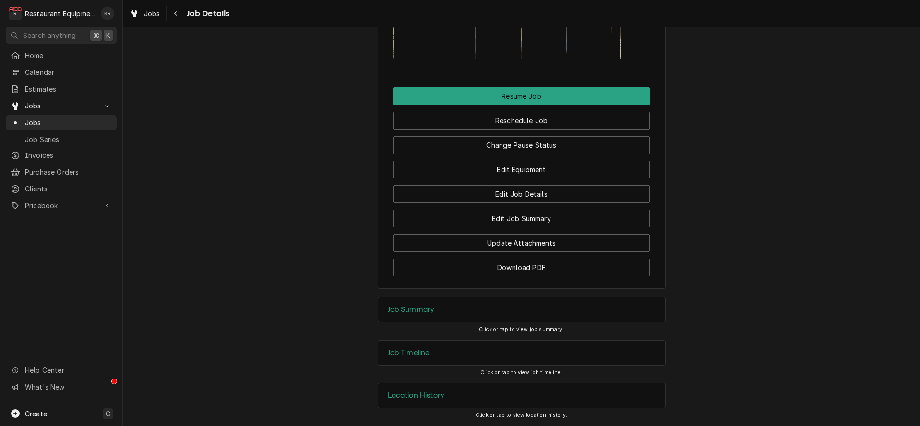
scroll to position [1034, 0]
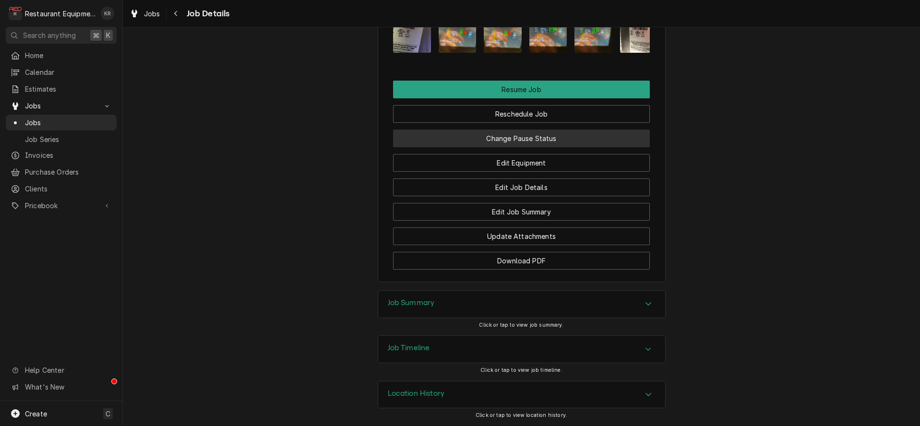
click at [537, 147] on button "Change Pause Status" at bounding box center [521, 139] width 257 height 18
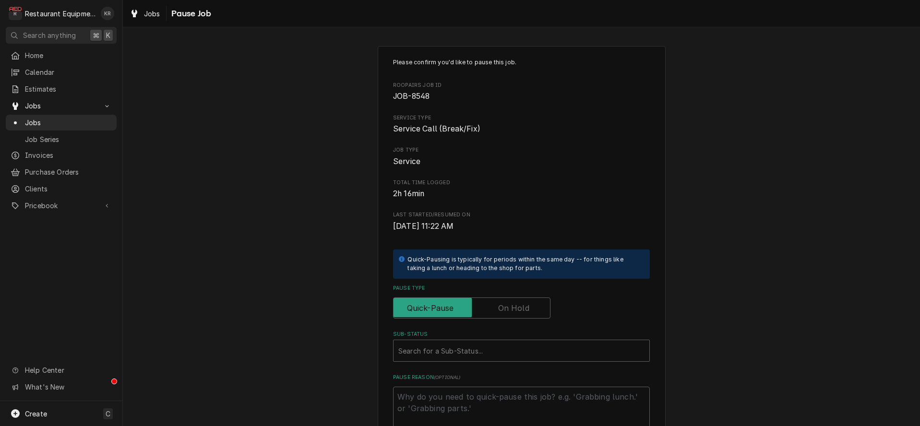
click at [527, 308] on label "Pause Type" at bounding box center [471, 308] width 157 height 21
click at [527, 308] on input "Pause Type" at bounding box center [471, 308] width 149 height 21
checkbox input "true"
click at [519, 352] on div "Sub-Status" at bounding box center [511, 350] width 227 height 17
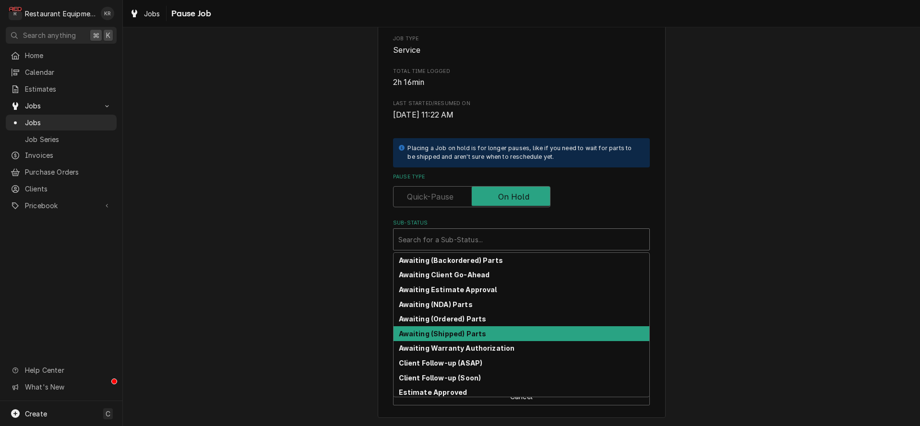
click at [524, 331] on div "Awaiting (Shipped) Parts" at bounding box center [522, 333] width 256 height 15
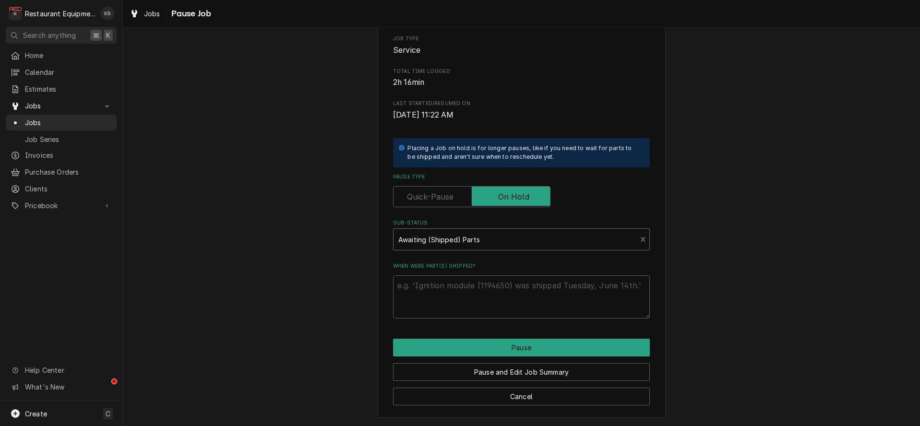
scroll to position [100, 0]
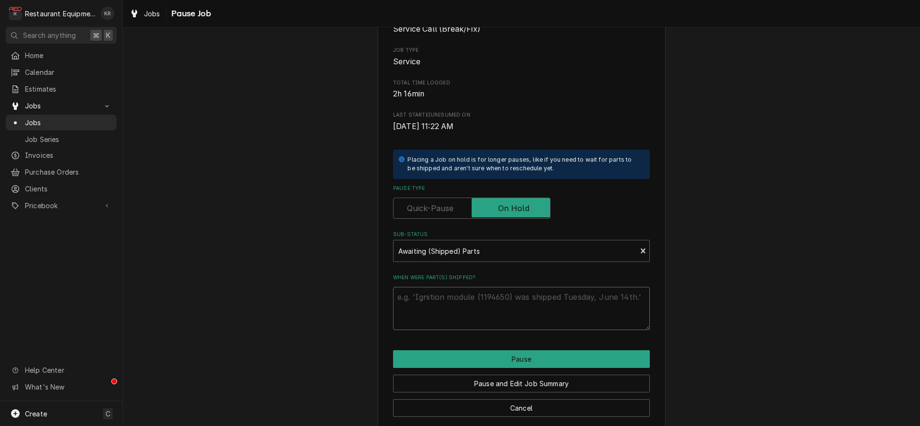
click at [473, 292] on textarea "When were part(s) shipped?" at bounding box center [521, 308] width 257 height 43
type textarea "x"
type textarea "F"
type textarea "x"
type textarea "Fr"
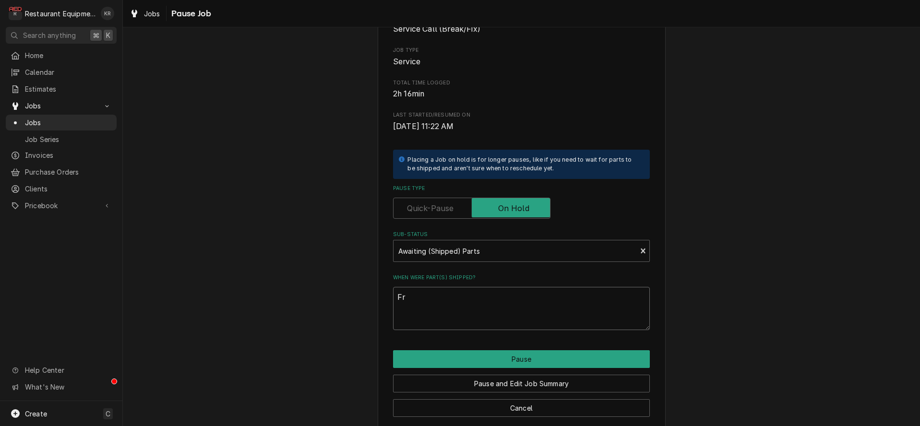
type textarea "x"
type textarea "Fro"
type textarea "x"
type textarea "From"
type textarea "x"
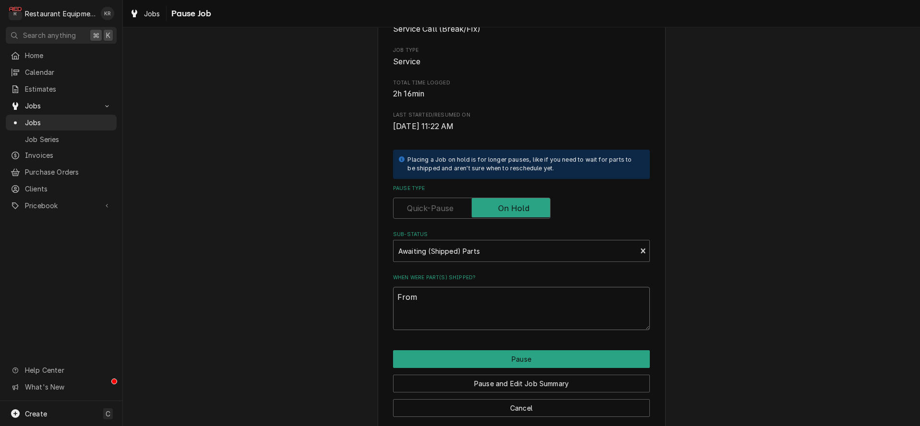
type textarea "From"
type textarea "x"
type textarea "From T"
type textarea "x"
type textarea "From Tu"
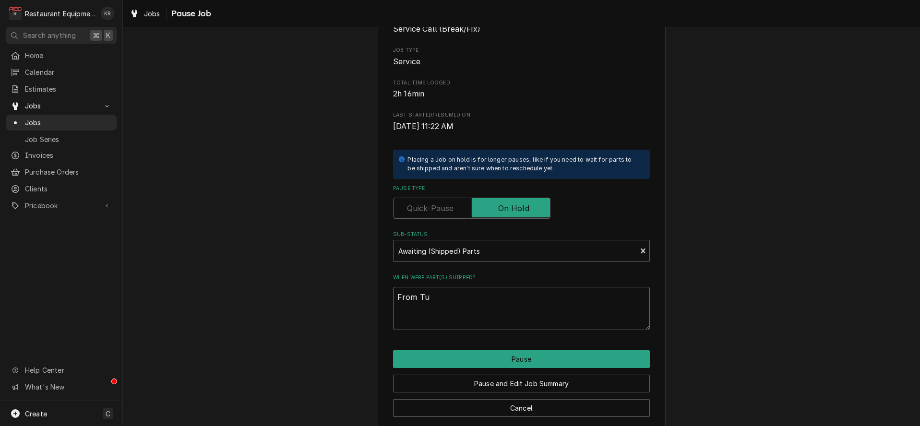
type textarea "x"
type textarea "From Tur"
type textarea "x"
type textarea "From Turb"
type textarea "x"
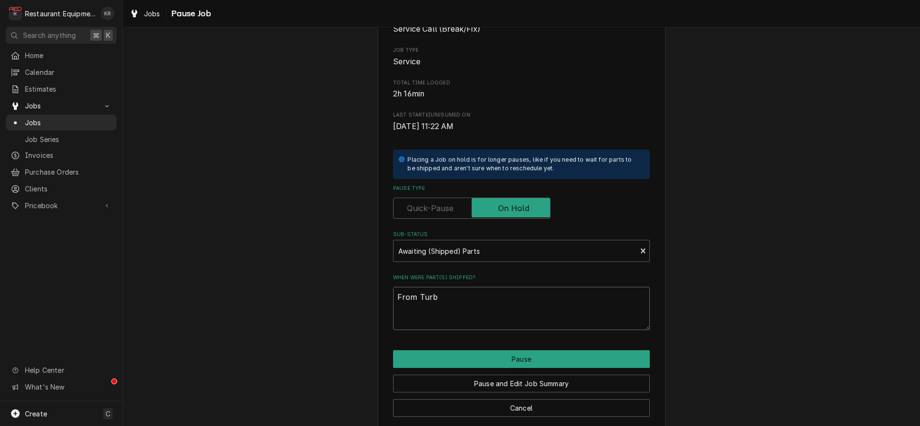
type textarea "From Turbo"
type textarea "x"
type textarea "From TurboT"
type textarea "x"
type textarea "From TurboTe"
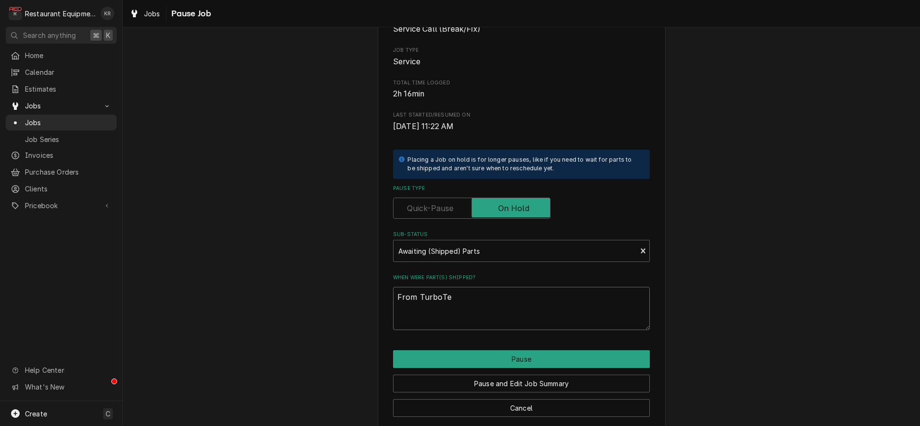
type textarea "x"
type textarea "From TurboTec"
type textarea "x"
type textarea "From TurboTech"
click at [503, 361] on button "Pause" at bounding box center [521, 359] width 257 height 18
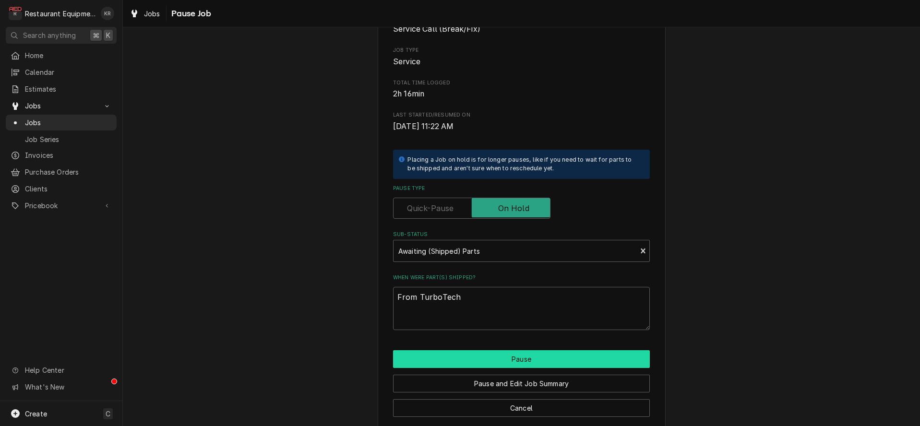
type textarea "x"
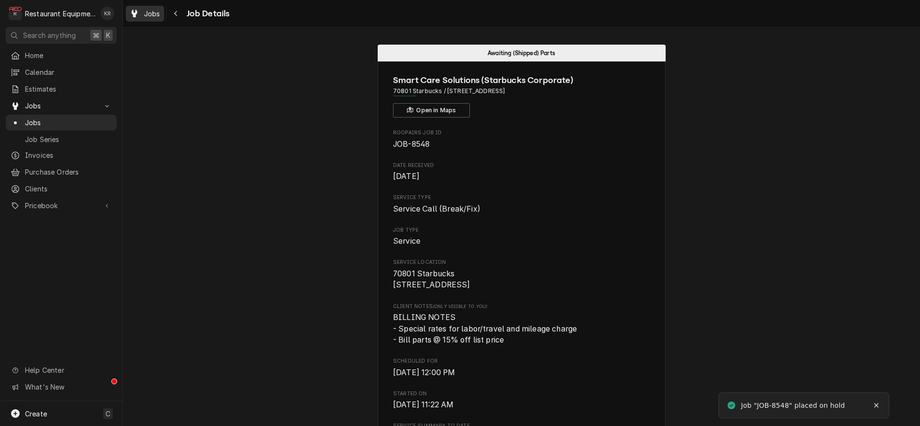
drag, startPoint x: 151, startPoint y: 14, endPoint x: 157, endPoint y: 16, distance: 6.7
click at [151, 14] on span "Jobs" at bounding box center [152, 14] width 16 height 10
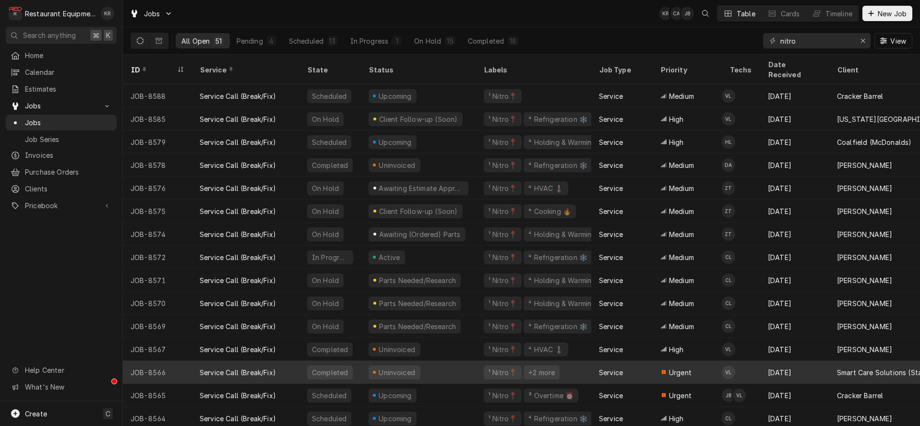
click at [475, 177] on div "Awaiting Estimate Approval" at bounding box center [418, 188] width 115 height 23
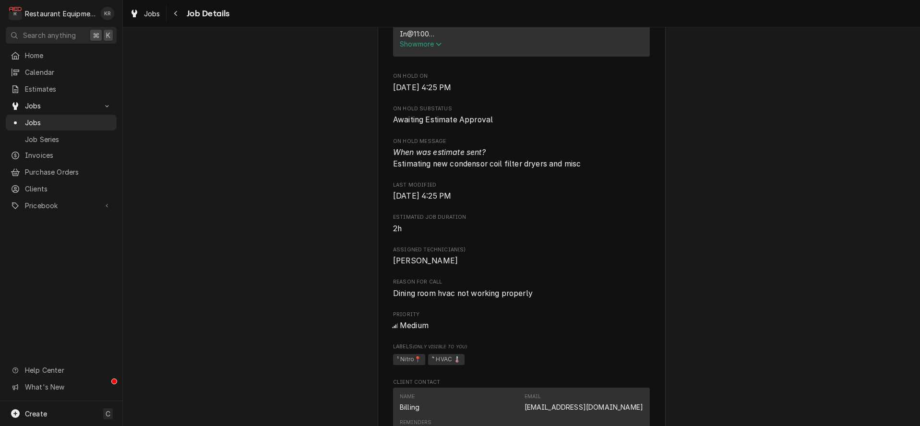
click at [429, 48] on span "Show more" at bounding box center [421, 44] width 42 height 8
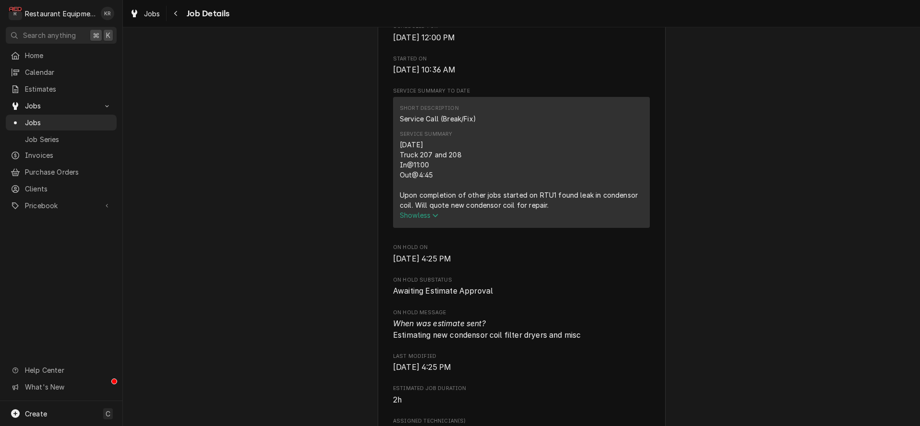
scroll to position [333, 0]
click at [148, 13] on span "Jobs" at bounding box center [152, 14] width 16 height 10
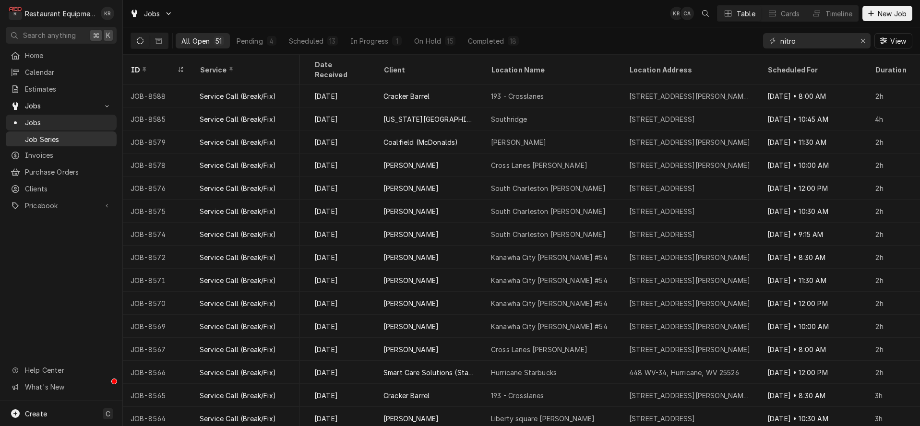
scroll to position [0, 453]
